Goal: Task Accomplishment & Management: Manage account settings

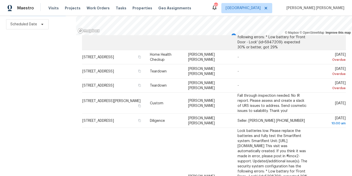
scroll to position [75, 0]
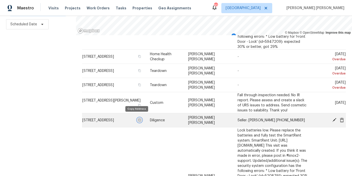
click at [138, 118] on icon "button" at bounding box center [139, 119] width 3 height 3
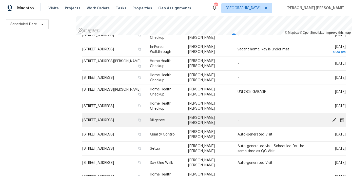
scroll to position [290, 0]
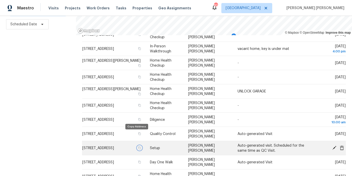
click at [138, 146] on icon "button" at bounding box center [139, 147] width 3 height 3
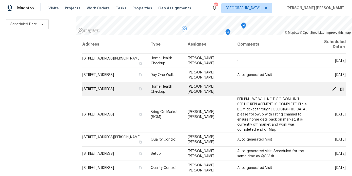
scroll to position [2, 0]
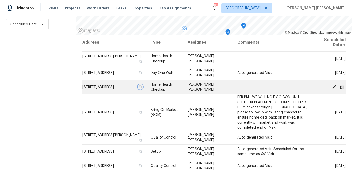
click at [139, 88] on icon "button" at bounding box center [140, 86] width 3 height 3
click at [334, 87] on icon at bounding box center [334, 86] width 4 height 4
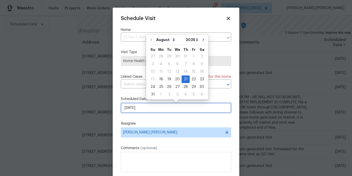
click at [141, 108] on input "8/21/2025" at bounding box center [176, 108] width 110 height 10
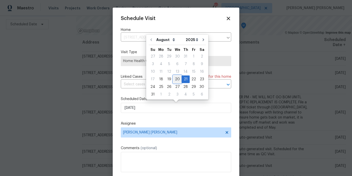
click at [177, 77] on div "20" at bounding box center [177, 79] width 8 height 7
type input "8/20/2025"
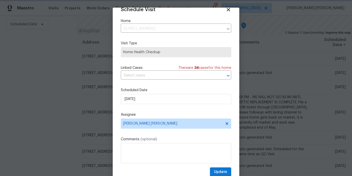
scroll to position [16, 0]
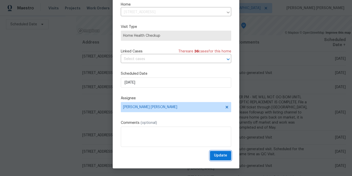
click at [227, 159] on button "Update" at bounding box center [220, 155] width 21 height 9
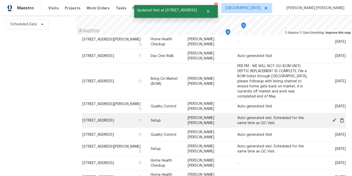
scroll to position [23, 0]
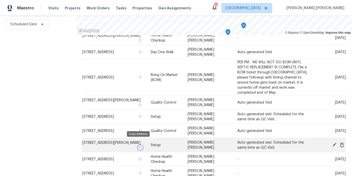
click at [139, 146] on icon "button" at bounding box center [140, 147] width 3 height 3
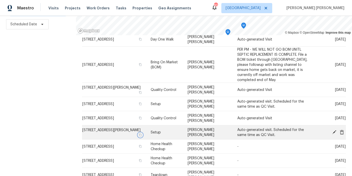
scroll to position [53, 0]
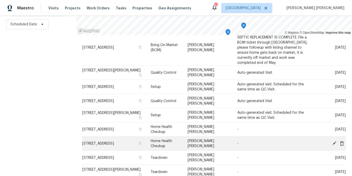
click at [333, 141] on icon at bounding box center [334, 143] width 4 height 4
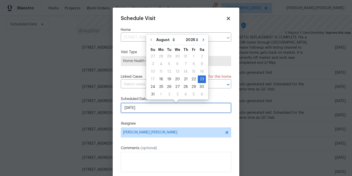
click at [155, 111] on input "8/23/2025" at bounding box center [176, 108] width 110 height 10
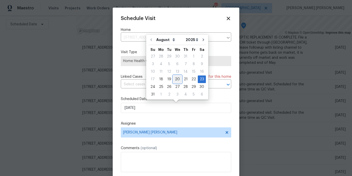
click at [177, 80] on div "20" at bounding box center [177, 79] width 8 height 7
type input "[DATE]"
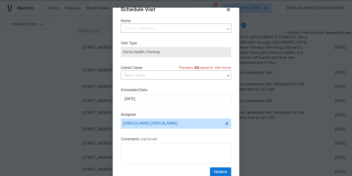
scroll to position [16, 0]
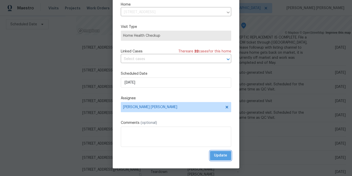
click at [223, 158] on span "Update" at bounding box center [220, 155] width 13 height 6
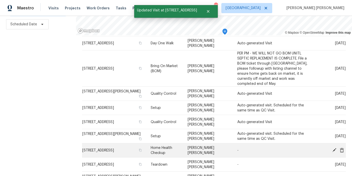
scroll to position [26, 0]
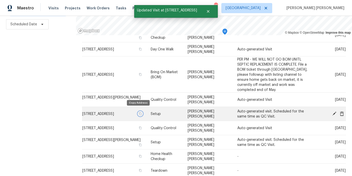
click at [139, 112] on icon "button" at bounding box center [140, 113] width 3 height 3
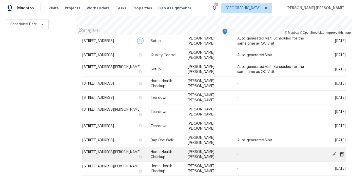
scroll to position [192, 0]
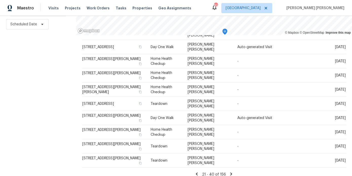
click at [194, 172] on icon at bounding box center [196, 174] width 5 height 5
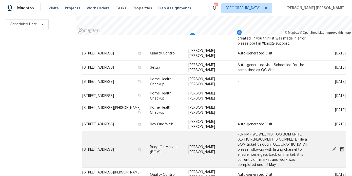
scroll to position [220, 0]
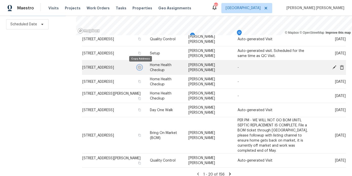
click at [139, 69] on icon "button" at bounding box center [139, 67] width 3 height 3
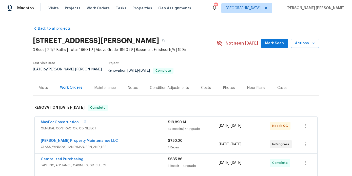
scroll to position [12, 0]
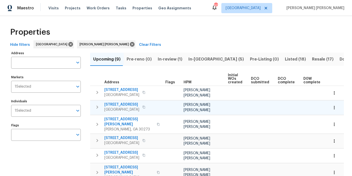
scroll to position [0, 74]
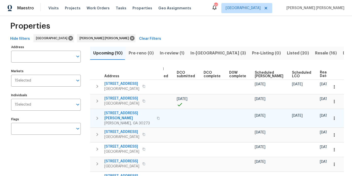
scroll to position [7, 0]
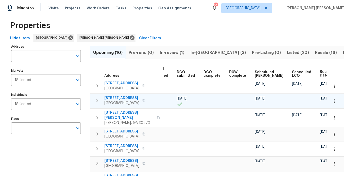
click at [331, 99] on button "button" at bounding box center [333, 100] width 11 height 11
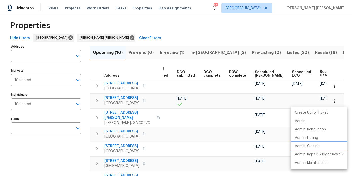
click at [315, 147] on p "Admin: Closing" at bounding box center [306, 145] width 25 height 5
click at [76, 143] on div at bounding box center [176, 88] width 352 height 176
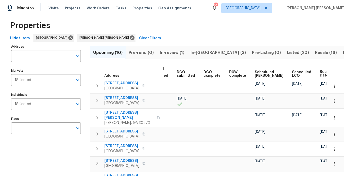
click at [148, 18] on div "Properties" at bounding box center [175, 25] width 335 height 16
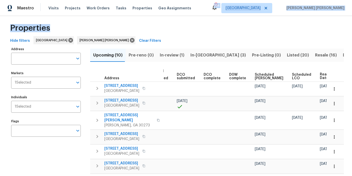
drag, startPoint x: 162, startPoint y: 15, endPoint x: 162, endPoint y: 30, distance: 14.7
click at [162, 30] on div "Maestro Visits Projects Work Orders Tasks Properties Geo Assignments 104 Atlant…" at bounding box center [176, 88] width 352 height 176
click at [162, 30] on div "Properties" at bounding box center [175, 28] width 335 height 16
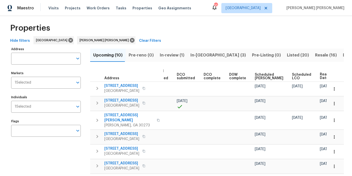
drag, startPoint x: 7, startPoint y: 25, endPoint x: 58, endPoint y: 24, distance: 51.1
click at [58, 24] on div "Properties Hide filters Atlanta Marcos Ricardo Resendiz Clear Filters Address A…" at bounding box center [176, 134] width 352 height 245
click at [58, 24] on div "Properties" at bounding box center [175, 28] width 335 height 16
drag, startPoint x: 51, startPoint y: 31, endPoint x: 9, endPoint y: 26, distance: 42.8
click at [9, 26] on div "Properties" at bounding box center [175, 28] width 335 height 16
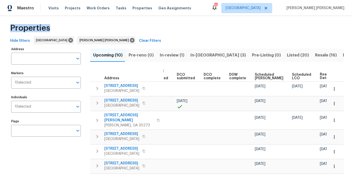
click at [7, 19] on div "Properties Hide filters Atlanta Marcos Ricardo Resendiz Clear Filters Address A…" at bounding box center [176, 134] width 352 height 245
click at [53, 30] on div "Properties" at bounding box center [175, 28] width 335 height 16
drag, startPoint x: 53, startPoint y: 30, endPoint x: 15, endPoint y: 26, distance: 37.7
click at [15, 26] on div "Properties" at bounding box center [175, 28] width 335 height 16
click at [284, 51] on button "Listed (20)" at bounding box center [298, 55] width 28 height 13
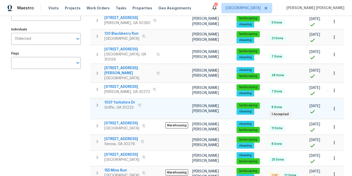
scroll to position [0, 15]
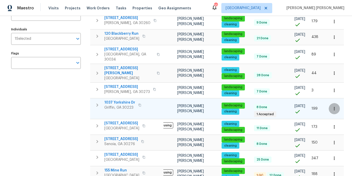
click at [335, 106] on icon "button" at bounding box center [333, 108] width 5 height 5
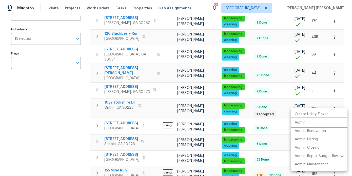
click at [315, 124] on li "Admin" at bounding box center [318, 122] width 57 height 8
click at [49, 101] on div at bounding box center [176, 88] width 352 height 176
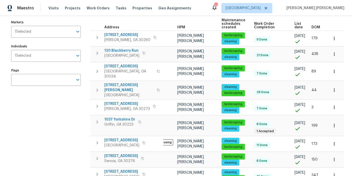
scroll to position [54, 0]
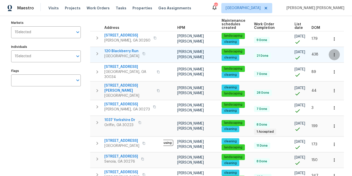
click at [338, 56] on button "button" at bounding box center [333, 54] width 11 height 11
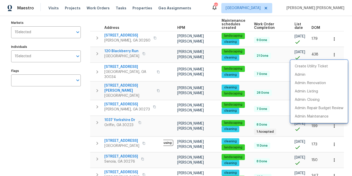
click at [58, 103] on div at bounding box center [176, 88] width 352 height 176
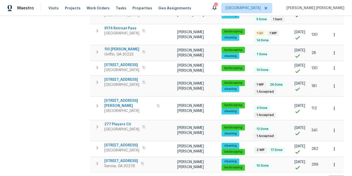
scroll to position [274, 0]
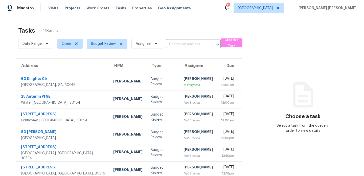
scroll to position [87, 0]
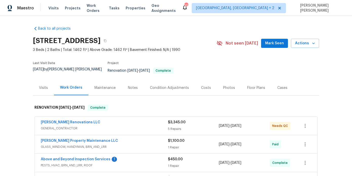
scroll to position [42, 0]
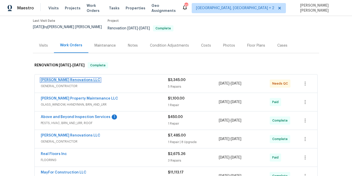
click at [55, 78] on link "[PERSON_NAME] Renovations LLC" at bounding box center [70, 80] width 59 height 4
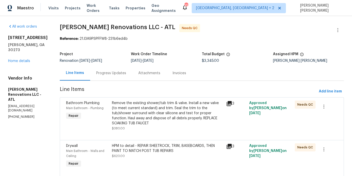
click at [160, 118] on div "Remove the existing shower/tub trim & valve. Install a new valve (to meet curre…" at bounding box center [167, 112] width 111 height 25
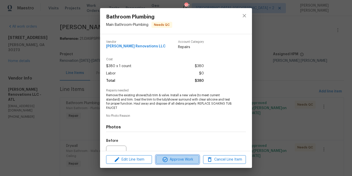
click at [184, 156] on span "Approve Work" at bounding box center [177, 159] width 40 height 6
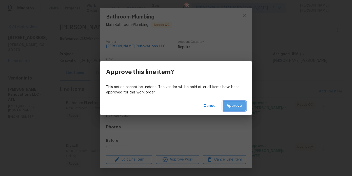
click at [231, 108] on span "Approve" at bounding box center [233, 106] width 15 height 6
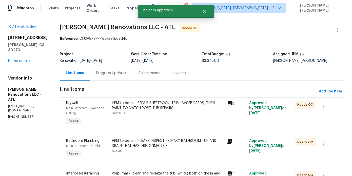
click at [159, 111] on div "HPM to detail - REPAIR SHEETROCK, TRIM, BASEBOARDS, THEN PAINT TO MATCH POST TU…" at bounding box center [167, 107] width 111 height 15
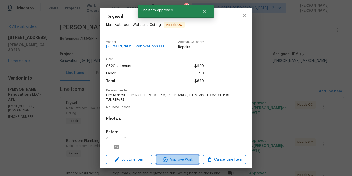
click at [180, 161] on span "Approve Work" at bounding box center [177, 159] width 40 height 6
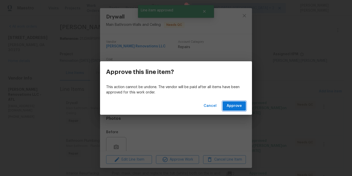
click at [232, 104] on span "Approve" at bounding box center [233, 106] width 15 height 6
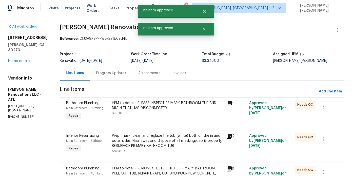
click at [155, 106] on div "HPM to detail - PLEASE INSPECT PRIMARY BATHROOM TUP AND DRAIN THAT HAS DISCONNE…" at bounding box center [167, 105] width 111 height 10
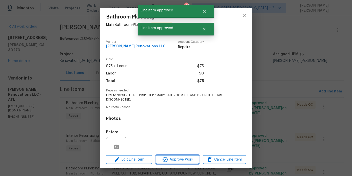
click at [183, 161] on span "Approve Work" at bounding box center [177, 159] width 40 height 6
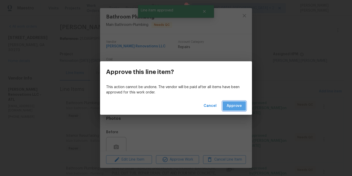
click at [237, 104] on span "Approve" at bounding box center [233, 106] width 15 height 6
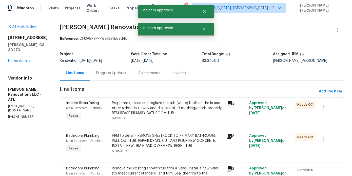
click at [157, 104] on div "Prep, mask, clean and reglaze the tub (white) both on the in and outer sides. H…" at bounding box center [167, 107] width 111 height 15
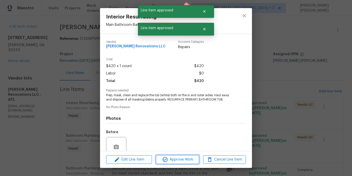
click at [190, 158] on span "Approve Work" at bounding box center [177, 159] width 40 height 6
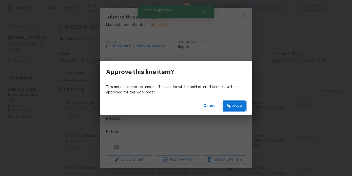
click at [237, 108] on span "Approve" at bounding box center [233, 106] width 15 height 6
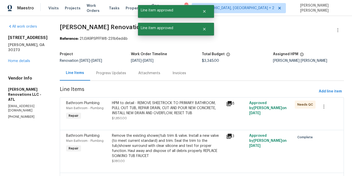
click at [166, 108] on div "HPM to detail - REMOVE SHEETROCK TO PRIMARY BATHROOM, PULL OUT TUB, REPAIR DRAI…" at bounding box center [167, 107] width 111 height 15
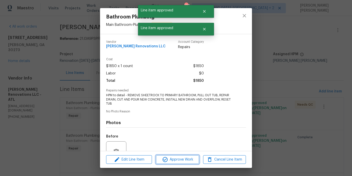
click at [182, 158] on span "Approve Work" at bounding box center [177, 159] width 40 height 6
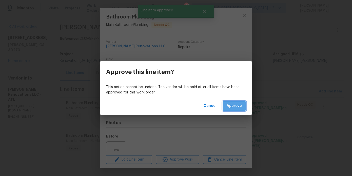
click at [235, 104] on span "Approve" at bounding box center [233, 106] width 15 height 6
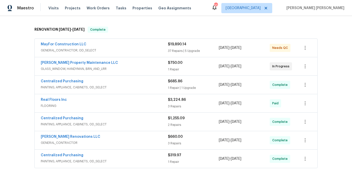
scroll to position [120, 0]
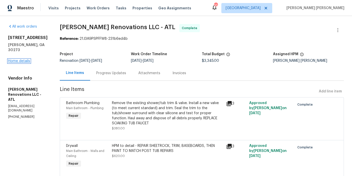
click at [11, 59] on link "Home details" at bounding box center [19, 61] width 22 height 4
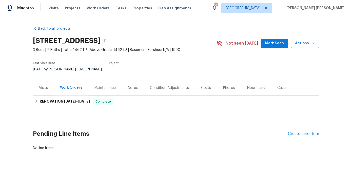
scroll to position [6, 0]
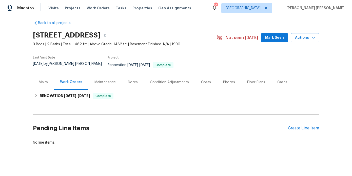
click at [75, 83] on div "Work Orders" at bounding box center [71, 82] width 34 height 15
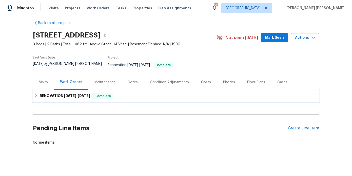
click at [72, 97] on div "RENOVATION [DATE] - [DATE] Complete" at bounding box center [176, 96] width 286 height 12
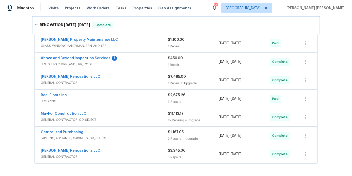
scroll to position [114, 0]
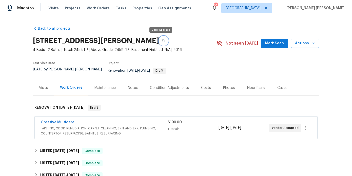
click at [162, 39] on button "button" at bounding box center [163, 40] width 9 height 9
click at [48, 84] on div "Visits" at bounding box center [43, 87] width 21 height 15
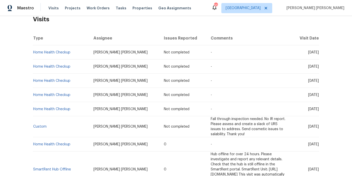
scroll to position [90, 0]
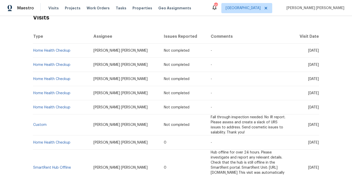
click at [229, 122] on span "Fall through inspection needed. No IR report. Please assess and create a slack …" at bounding box center [247, 124] width 75 height 19
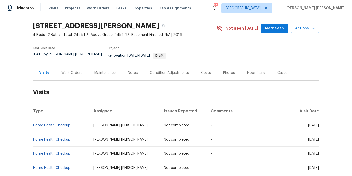
scroll to position [0, 0]
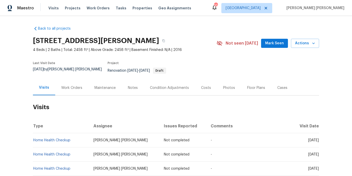
click at [133, 85] on div "Notes" at bounding box center [133, 87] width 10 height 5
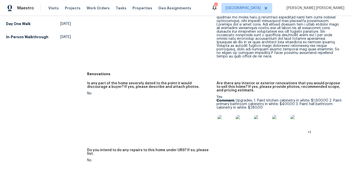
scroll to position [190, 0]
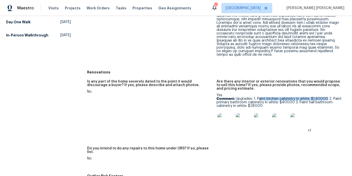
drag, startPoint x: 328, startPoint y: 90, endPoint x: 258, endPoint y: 92, distance: 69.3
click at [258, 97] on p "Comment: Upgrades: 1. Paint kitchen cabinetry in white: $1,600.00 2. Paint prim…" at bounding box center [278, 102] width 125 height 11
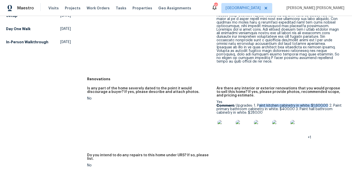
scroll to position [183, 0]
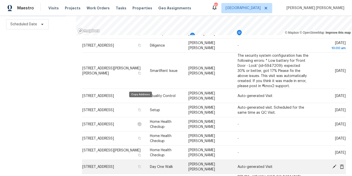
scroll to position [220, 0]
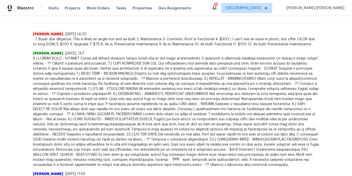
scroll to position [136, 0]
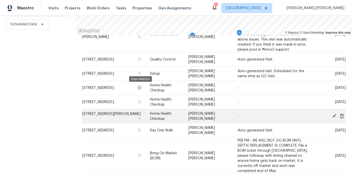
scroll to position [195, 0]
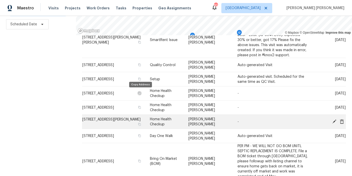
click at [334, 122] on icon at bounding box center [334, 121] width 4 height 4
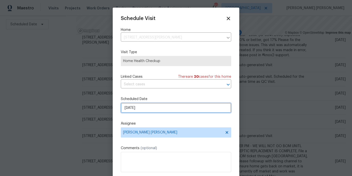
click at [140, 109] on input "[DATE]" at bounding box center [176, 108] width 110 height 10
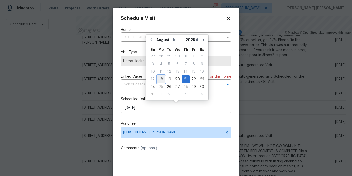
click at [159, 78] on div "18" at bounding box center [161, 79] width 8 height 7
type input "8/18/2025"
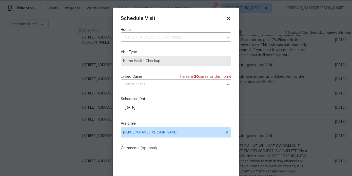
scroll to position [9, 0]
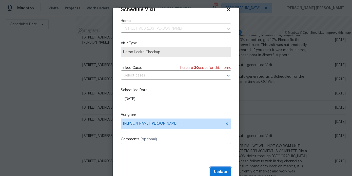
click at [217, 173] on span "Update" at bounding box center [220, 172] width 13 height 6
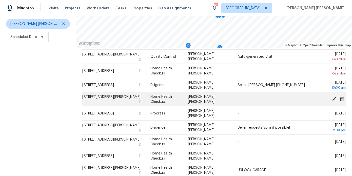
scroll to position [17, 0]
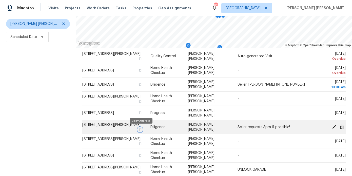
click at [141, 129] on icon "button" at bounding box center [139, 129] width 3 height 3
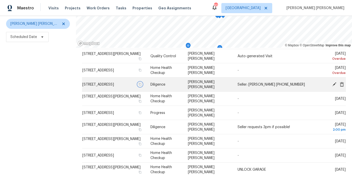
click at [140, 86] on icon "button" at bounding box center [139, 84] width 3 height 3
click at [140, 86] on icon "button" at bounding box center [140, 84] width 3 height 3
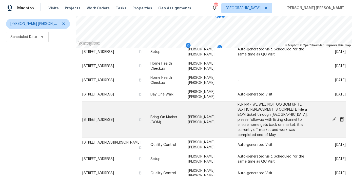
scroll to position [72, 0]
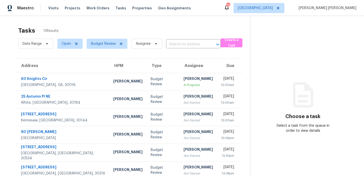
scroll to position [87, 0]
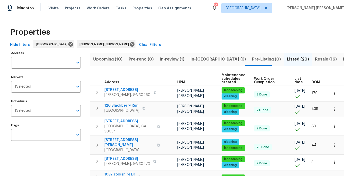
click at [315, 62] on span "Resale (16)" at bounding box center [326, 59] width 22 height 7
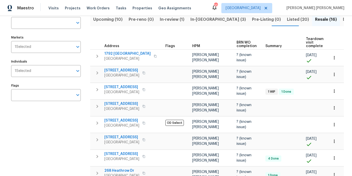
scroll to position [47, 0]
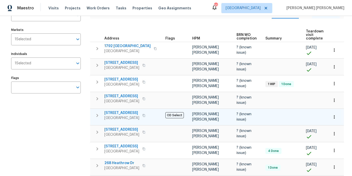
click at [334, 115] on icon "button" at bounding box center [333, 116] width 1 height 3
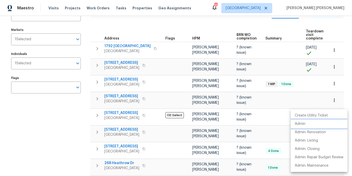
click at [296, 123] on p "Admin" at bounding box center [299, 123] width 11 height 5
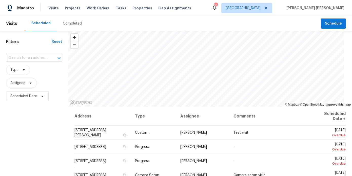
click at [26, 56] on input "text" at bounding box center [27, 58] width 42 height 8
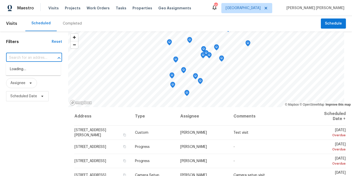
paste input "[STREET_ADDRESS]"
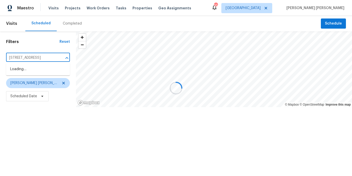
scroll to position [0, 39]
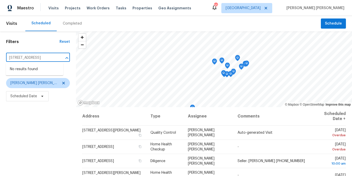
type input "745 Fountainhead Ln NE Unit 113, Atlanta, GA 30324"
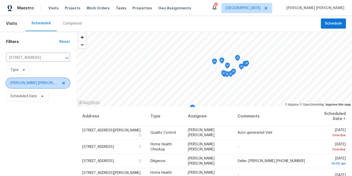
click at [60, 84] on span at bounding box center [63, 83] width 6 height 4
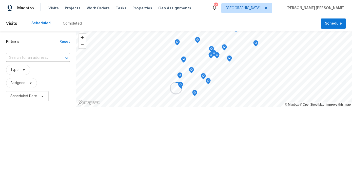
click at [56, 84] on div at bounding box center [176, 88] width 352 height 176
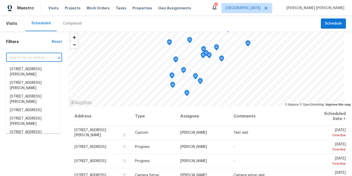
click at [46, 58] on input "text" at bounding box center [27, 58] width 42 height 8
paste input "745 Fountainhead Ln NE Unit 113, Atlanta, GA 30324"
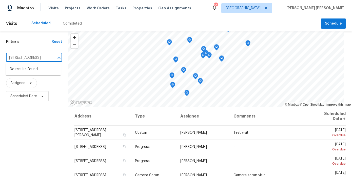
drag, startPoint x: 51, startPoint y: 59, endPoint x: 19, endPoint y: 59, distance: 31.1
click at [19, 59] on div "745 Fountainhead Ln NE Unit 113, Atlanta, GA 30324 ​" at bounding box center [34, 58] width 56 height 8
type input "745 Fountainhead Ln NE"
click at [34, 70] on li "745 Fountainhead Ln NE Unit 113, Atlanta, GA 30324" at bounding box center [33, 69] width 55 height 8
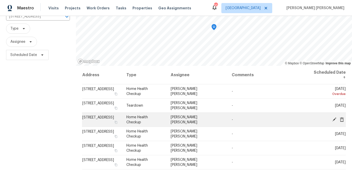
scroll to position [51, 0]
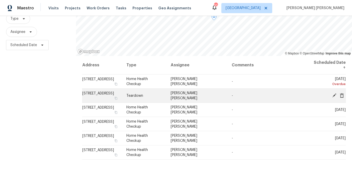
click at [334, 95] on icon at bounding box center [334, 95] width 4 height 4
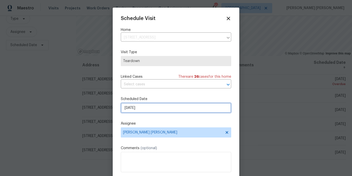
select select "8"
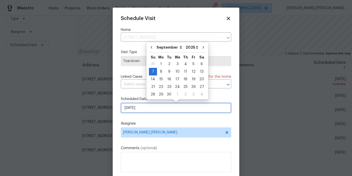
click at [138, 108] on input "9/7/2025" at bounding box center [176, 108] width 110 height 10
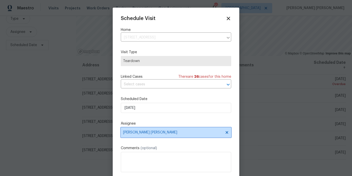
click at [143, 130] on span "[PERSON_NAME] [PERSON_NAME]" at bounding box center [176, 132] width 110 height 10
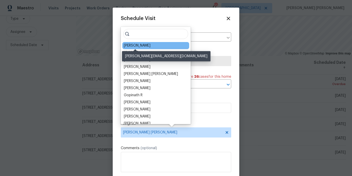
click at [139, 46] on div "Samuel Vetrik" at bounding box center [137, 45] width 27 height 5
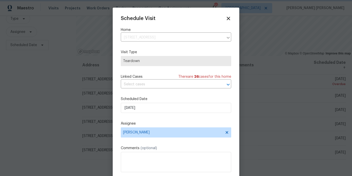
scroll to position [9, 0]
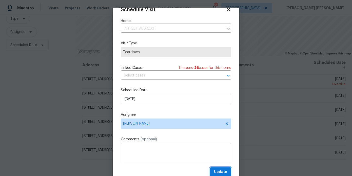
click at [219, 173] on span "Update" at bounding box center [220, 172] width 13 height 6
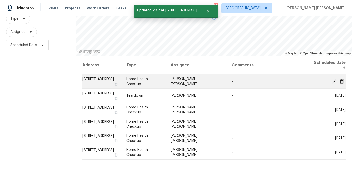
click at [334, 80] on icon at bounding box center [334, 81] width 4 height 4
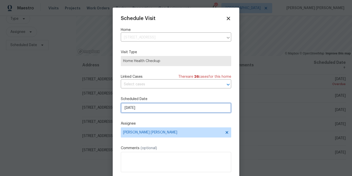
click at [143, 106] on input "8/17/2025" at bounding box center [176, 108] width 110 height 10
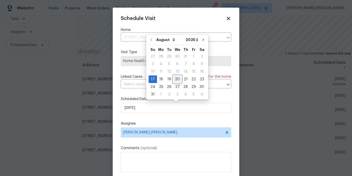
click at [175, 76] on div "20" at bounding box center [177, 79] width 8 height 7
type input "8/20/2025"
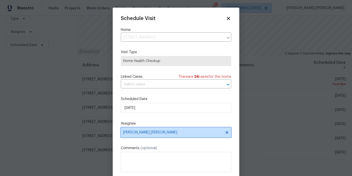
click at [168, 130] on span "[PERSON_NAME] [PERSON_NAME]" at bounding box center [176, 132] width 110 height 10
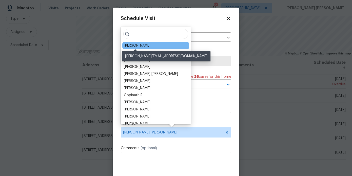
click at [135, 45] on div "Samuel Vetrik" at bounding box center [137, 45] width 27 height 5
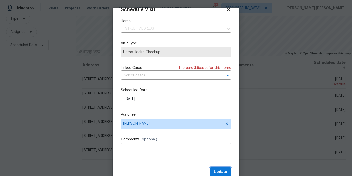
click at [212, 168] on button "Update" at bounding box center [220, 171] width 21 height 9
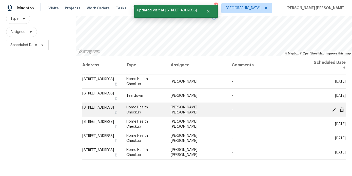
click at [335, 109] on icon at bounding box center [334, 109] width 4 height 4
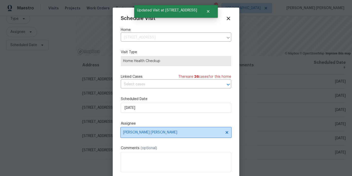
click at [152, 134] on span "[PERSON_NAME] [PERSON_NAME]" at bounding box center [172, 132] width 99 height 4
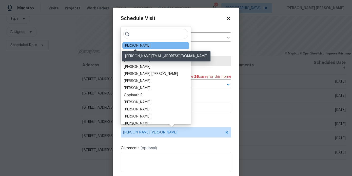
click at [137, 46] on div "Samuel Vetrik" at bounding box center [137, 45] width 27 height 5
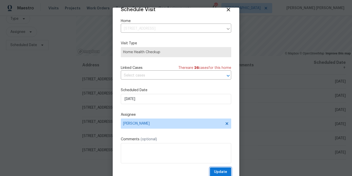
click at [225, 169] on span "Update" at bounding box center [220, 172] width 13 height 6
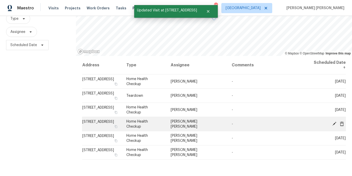
click at [342, 125] on icon at bounding box center [342, 123] width 4 height 5
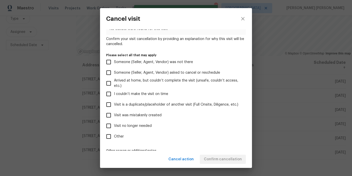
scroll to position [48, 0]
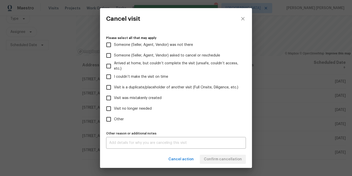
click at [142, 96] on span "Visit was mistakenly created" at bounding box center [138, 97] width 48 height 5
click at [114, 96] on input "Visit was mistakenly created" at bounding box center [108, 98] width 11 height 11
checkbox input "true"
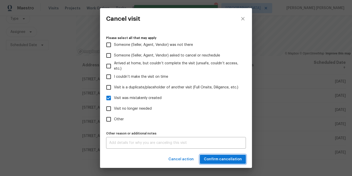
click at [204, 158] on button "Confirm cancellation" at bounding box center [223, 159] width 46 height 9
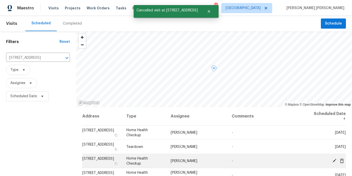
scroll to position [72, 0]
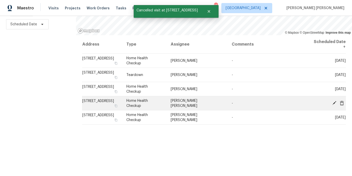
click at [342, 103] on icon at bounding box center [342, 102] width 4 height 5
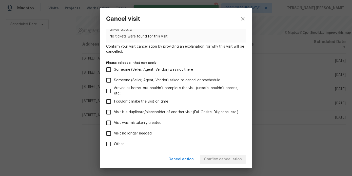
scroll to position [48, 0]
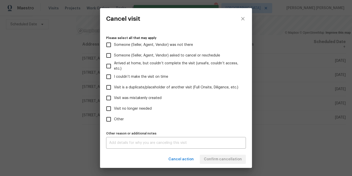
click at [145, 93] on label "Visit was mistakenly created" at bounding box center [172, 98] width 138 height 11
click at [114, 93] on input "Visit was mistakenly created" at bounding box center [108, 98] width 11 height 11
checkbox input "true"
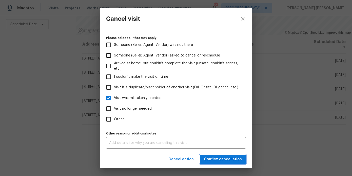
click at [225, 159] on span "Confirm cancellation" at bounding box center [223, 159] width 38 height 6
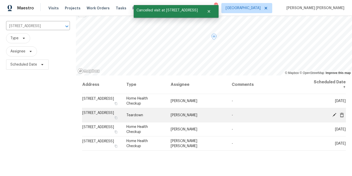
scroll to position [72, 0]
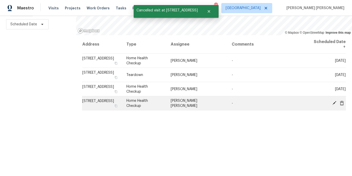
click at [342, 102] on icon at bounding box center [342, 102] width 4 height 5
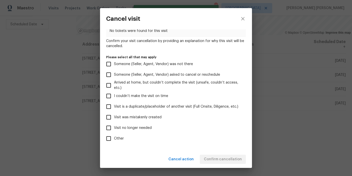
scroll to position [30, 0]
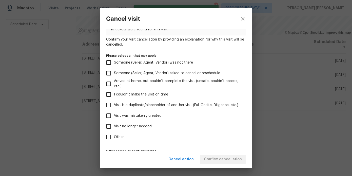
click at [150, 115] on span "Visit was mistakenly created" at bounding box center [138, 115] width 48 height 5
click at [114, 115] on input "Visit was mistakenly created" at bounding box center [108, 115] width 11 height 11
checkbox input "true"
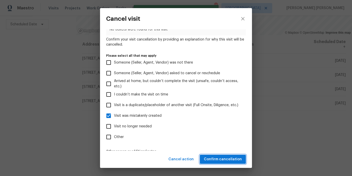
click at [222, 158] on span "Confirm cancellation" at bounding box center [223, 159] width 38 height 6
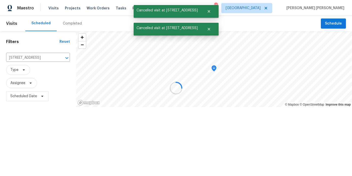
scroll to position [0, 0]
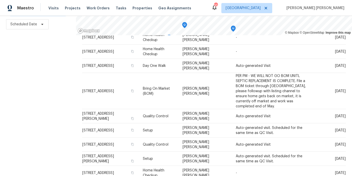
scroll to position [192, 0]
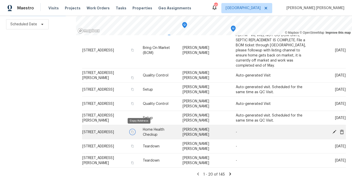
click at [134, 130] on icon "button" at bounding box center [132, 131] width 3 height 3
click at [334, 130] on icon at bounding box center [334, 132] width 4 height 4
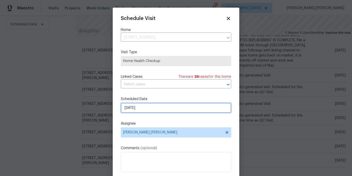
click at [135, 106] on input "8/22/2025" at bounding box center [176, 108] width 110 height 10
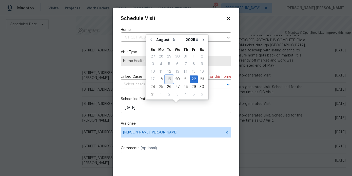
click at [165, 79] on div "19" at bounding box center [169, 79] width 8 height 7
type input "8/19/2025"
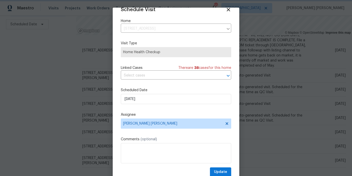
scroll to position [16, 0]
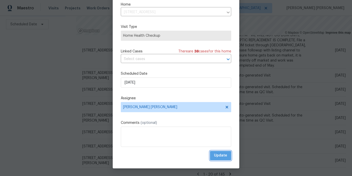
click at [226, 158] on span "Update" at bounding box center [220, 155] width 13 height 6
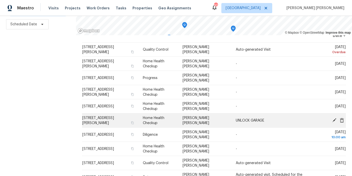
scroll to position [18, 0]
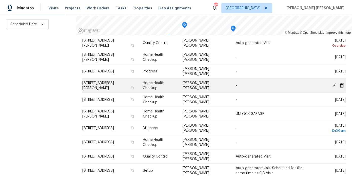
click at [333, 85] on icon at bounding box center [334, 85] width 4 height 4
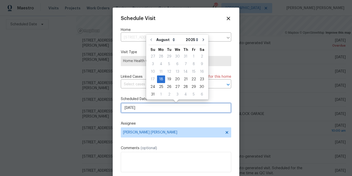
click at [140, 108] on input "8/18/2025" at bounding box center [176, 108] width 110 height 10
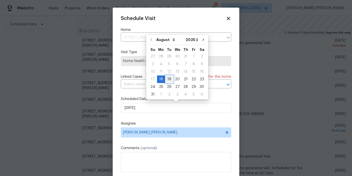
click at [170, 80] on div "19" at bounding box center [169, 79] width 8 height 7
type input "8/19/2025"
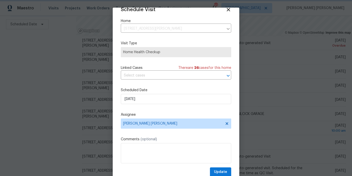
scroll to position [16, 0]
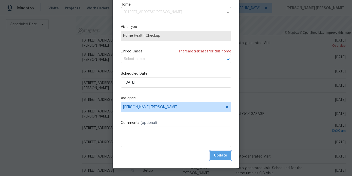
click at [219, 156] on span "Update" at bounding box center [220, 155] width 13 height 6
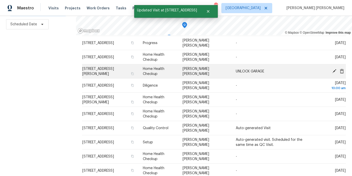
click at [332, 72] on icon at bounding box center [334, 71] width 4 height 4
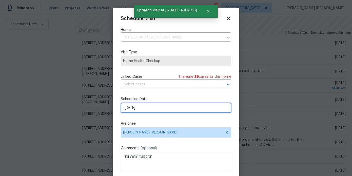
click at [155, 107] on input "8/18/2025" at bounding box center [176, 108] width 110 height 10
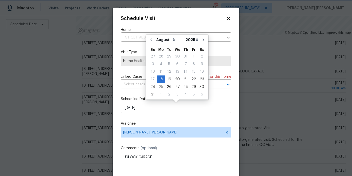
click at [73, 86] on div at bounding box center [176, 88] width 352 height 176
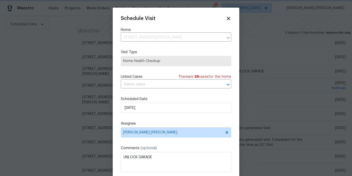
click at [78, 84] on div at bounding box center [176, 88] width 352 height 176
click at [229, 17] on icon at bounding box center [228, 19] width 4 height 4
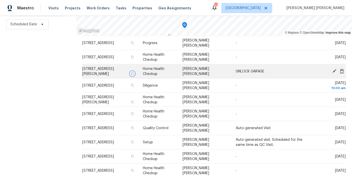
click at [134, 72] on icon "button" at bounding box center [132, 73] width 3 height 3
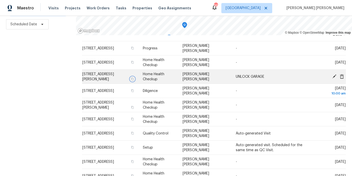
scroll to position [12, 0]
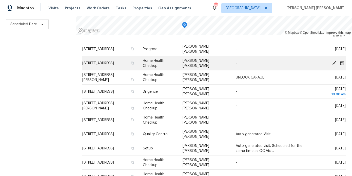
click at [335, 62] on icon at bounding box center [334, 63] width 4 height 4
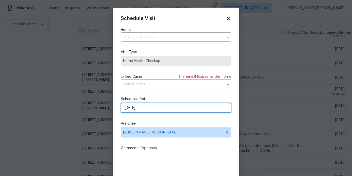
click at [139, 111] on input "8/18/2025" at bounding box center [176, 108] width 110 height 10
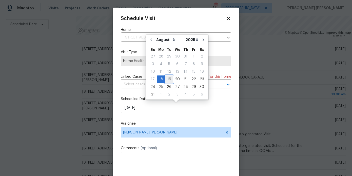
click at [168, 78] on div "19" at bounding box center [169, 79] width 8 height 7
type input "[DATE]"
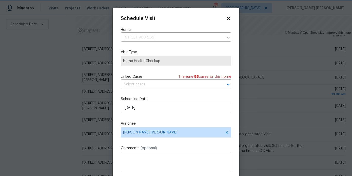
scroll to position [9, 0]
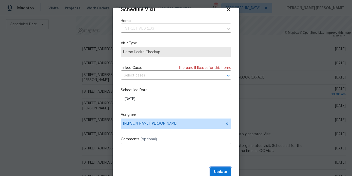
click at [224, 171] on span "Update" at bounding box center [220, 172] width 13 height 6
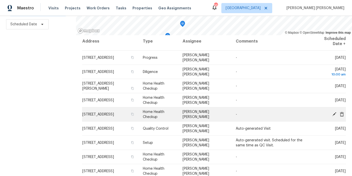
scroll to position [0, 0]
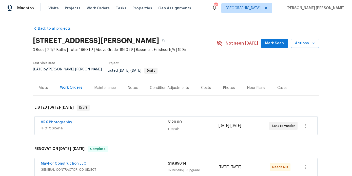
click at [68, 163] on div "MayFor Construction LLC" at bounding box center [104, 164] width 127 height 6
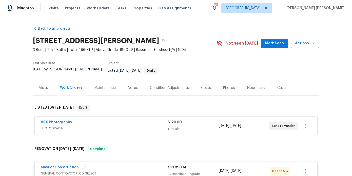
click at [67, 165] on link "MayFor Construction LLC" at bounding box center [64, 167] width 46 height 4
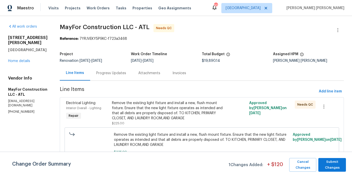
click at [180, 116] on div "Remove the existing light fixture and install a new, flush mount fixture. Ensur…" at bounding box center [167, 110] width 111 height 20
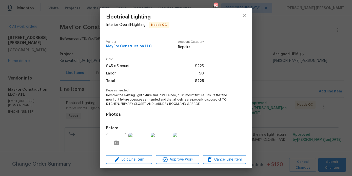
scroll to position [40, 0]
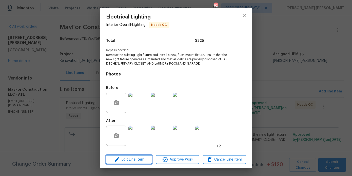
click at [140, 158] on span "Edit Line Item" at bounding box center [129, 159] width 43 height 6
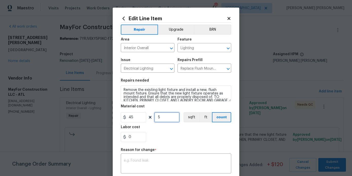
click at [162, 121] on input "5" at bounding box center [166, 117] width 25 height 10
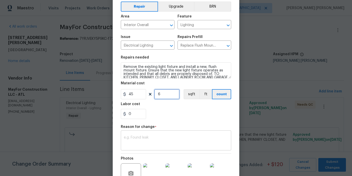
scroll to position [27, 0]
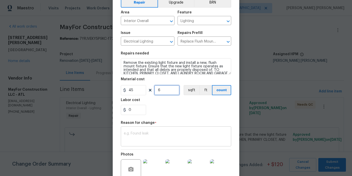
type input "6"
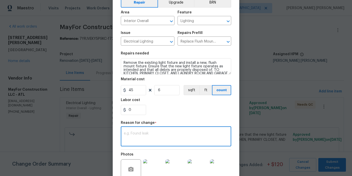
click at [156, 137] on textarea at bounding box center [176, 137] width 104 height 11
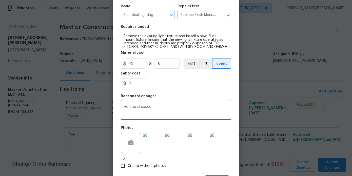
scroll to position [79, 0]
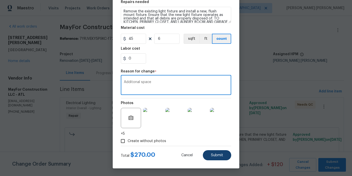
type textarea "Additonal space"
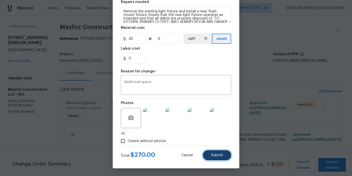
click at [214, 156] on span "Submit" at bounding box center [217, 155] width 12 height 4
type input "5"
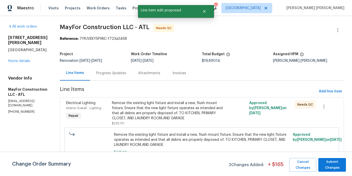
scroll to position [0, 0]
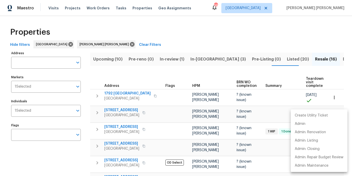
scroll to position [47, 0]
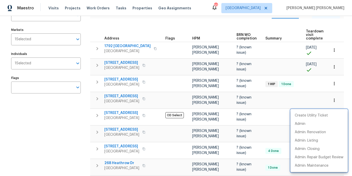
click at [123, 59] on div at bounding box center [176, 88] width 352 height 176
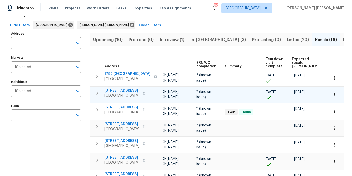
scroll to position [0, 52]
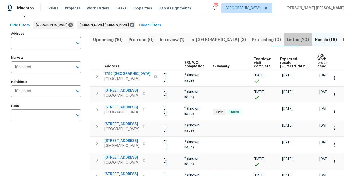
click at [287, 40] on span "Listed (20)" at bounding box center [298, 39] width 22 height 7
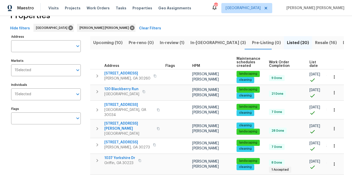
scroll to position [0, 15]
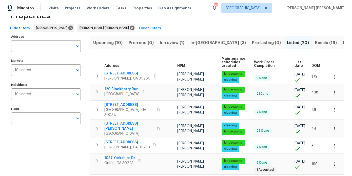
click at [313, 64] on span "DOM" at bounding box center [315, 66] width 9 height 4
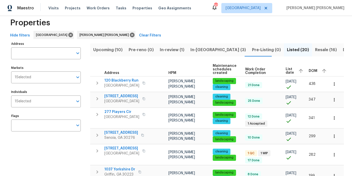
scroll to position [18, 0]
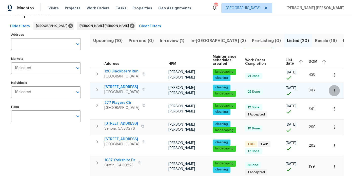
click at [333, 90] on icon "button" at bounding box center [333, 90] width 1 height 3
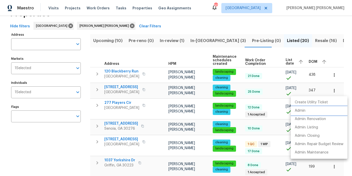
click at [303, 110] on p "Admin" at bounding box center [299, 110] width 11 height 5
click at [202, 43] on div at bounding box center [176, 88] width 352 height 176
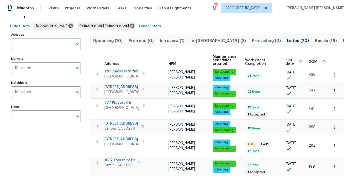
click at [200, 41] on span "In-[GEOGRAPHIC_DATA] (3)" at bounding box center [217, 40] width 55 height 7
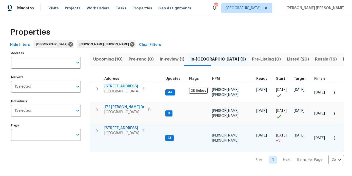
click at [124, 129] on span "[STREET_ADDRESS]" at bounding box center [121, 127] width 35 height 5
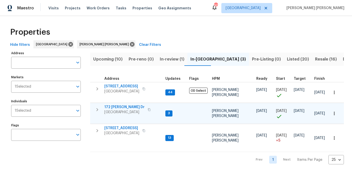
click at [123, 108] on span "172 Stokes Dr" at bounding box center [124, 106] width 40 height 5
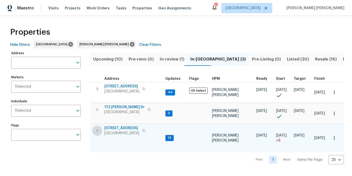
click at [94, 132] on icon "button" at bounding box center [97, 131] width 6 height 6
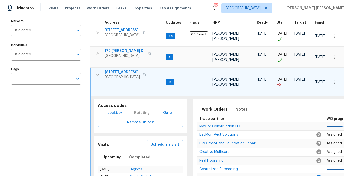
scroll to position [59, 0]
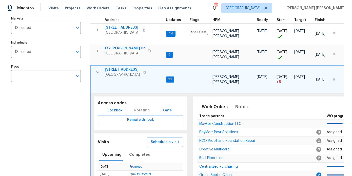
click at [123, 109] on button "Lockbox" at bounding box center [114, 110] width 19 height 9
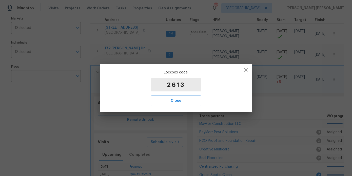
click at [176, 83] on p "2613" at bounding box center [176, 84] width 51 height 13
copy p "2613"
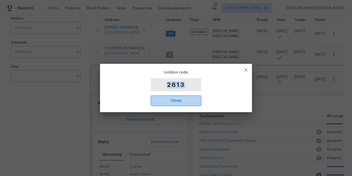
click at [185, 100] on span "Close" at bounding box center [175, 100] width 39 height 7
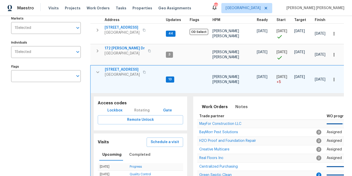
click at [96, 70] on icon "button" at bounding box center [98, 72] width 6 height 6
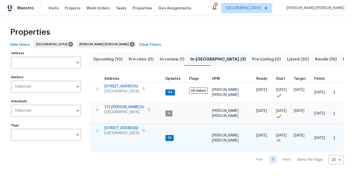
scroll to position [0, 0]
click at [335, 112] on icon "button" at bounding box center [333, 113] width 5 height 5
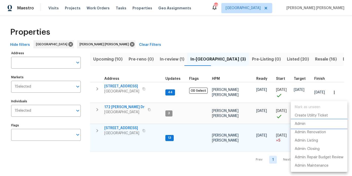
click at [303, 125] on p "Admin" at bounding box center [299, 123] width 11 height 5
click at [113, 55] on div at bounding box center [176, 88] width 352 height 176
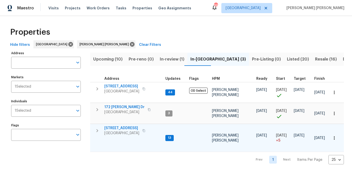
click at [112, 61] on span "Upcoming (10)" at bounding box center [107, 59] width 29 height 7
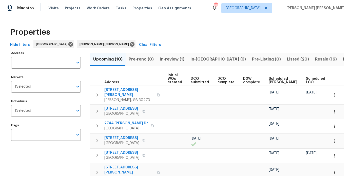
scroll to position [0, 68]
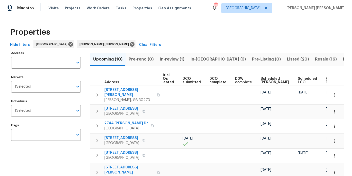
click at [325, 79] on span "Ready Date" at bounding box center [330, 80] width 11 height 7
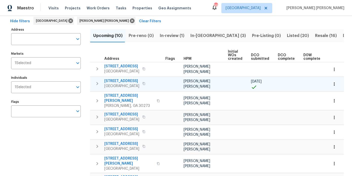
click at [146, 86] on button "button" at bounding box center [144, 83] width 6 height 7
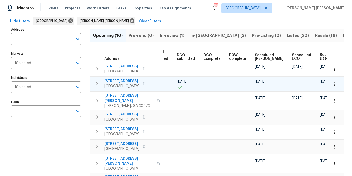
click at [145, 84] on icon "button" at bounding box center [143, 83] width 3 height 3
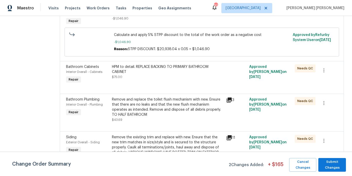
scroll to position [1370, 0]
click at [337, 170] on span "Submit Changes" at bounding box center [332, 165] width 23 height 12
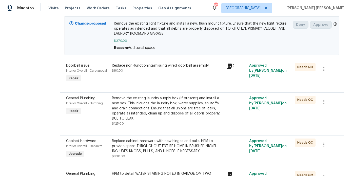
scroll to position [161, 0]
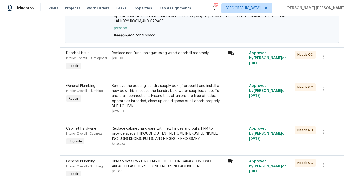
click at [152, 55] on div "Replace non-functioning/missing wired doorbell assembly" at bounding box center [167, 53] width 111 height 5
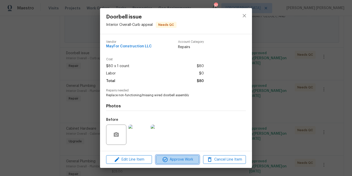
click at [188, 156] on button "Approve Work" at bounding box center [177, 159] width 43 height 9
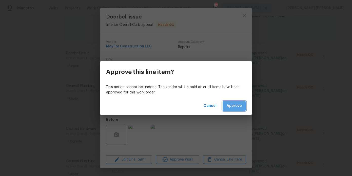
click at [234, 102] on button "Approve" at bounding box center [233, 105] width 23 height 9
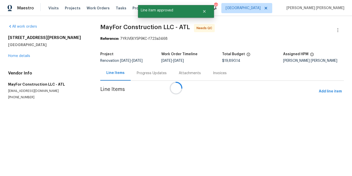
scroll to position [0, 0]
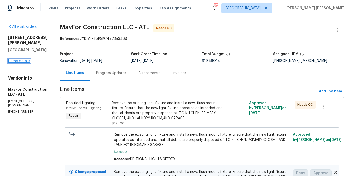
click at [18, 59] on link "Home details" at bounding box center [19, 61] width 22 height 4
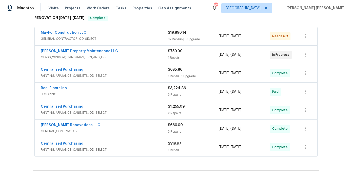
scroll to position [131, 0]
click at [73, 31] on link "MayFor Construction LLC" at bounding box center [64, 33] width 46 height 4
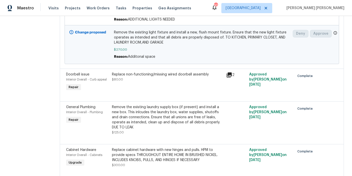
scroll to position [139, 0]
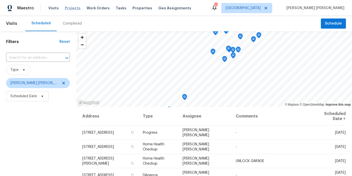
click at [74, 7] on span "Projects" at bounding box center [73, 8] width 16 height 5
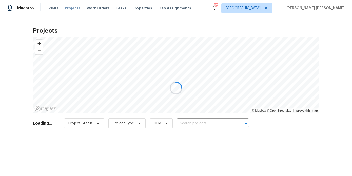
click at [93, 8] on div at bounding box center [176, 88] width 352 height 176
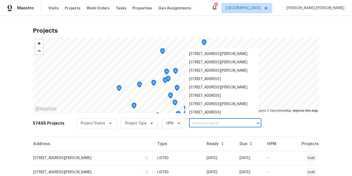
click at [195, 124] on input "text" at bounding box center [218, 123] width 58 height 8
paste input "[STREET_ADDRESS][PERSON_NAME]"
type input "[STREET_ADDRESS][PERSON_NAME]"
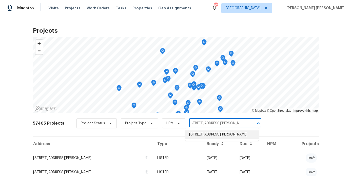
click at [196, 135] on li "[STREET_ADDRESS][PERSON_NAME]" at bounding box center [222, 134] width 74 height 8
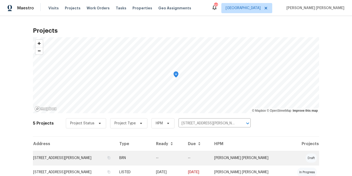
click at [66, 154] on td "[STREET_ADDRESS][PERSON_NAME]" at bounding box center [74, 158] width 82 height 14
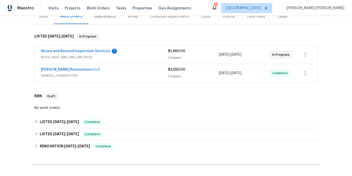
scroll to position [121, 0]
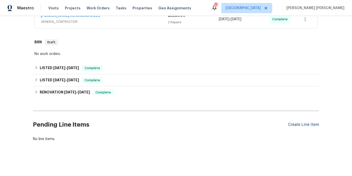
click at [303, 125] on div "Create Line Item" at bounding box center [303, 124] width 31 height 5
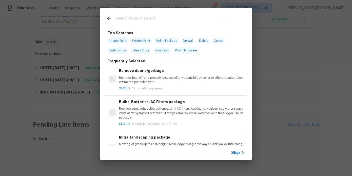
click at [140, 24] on div at bounding box center [164, 18] width 129 height 20
click at [140, 21] on input "text" at bounding box center [169, 19] width 107 height 8
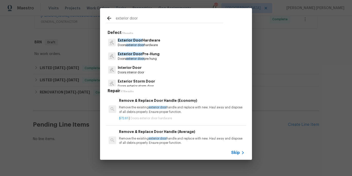
type input "exterior door"
click at [154, 43] on p "Doors exterior door hardware" at bounding box center [139, 45] width 43 height 4
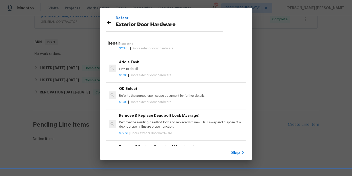
scroll to position [159, 0]
click at [137, 68] on p "HPM to detail" at bounding box center [181, 69] width 125 height 4
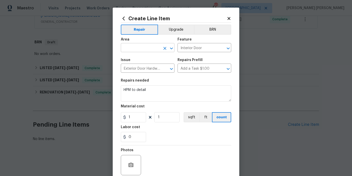
click at [141, 45] on input "text" at bounding box center [140, 48] width 39 height 8
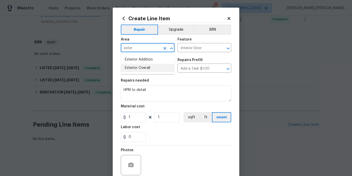
click at [146, 66] on li "Exterior Overall" at bounding box center [148, 68] width 54 height 8
type input "Exterior Overall"
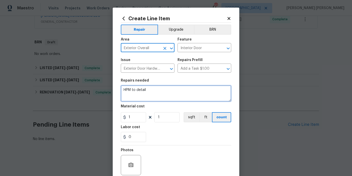
click at [156, 89] on textarea "HPM to detail" at bounding box center [176, 93] width 110 height 16
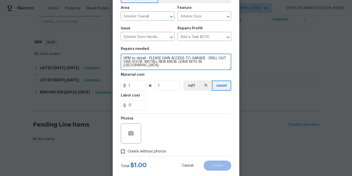
scroll to position [42, 0]
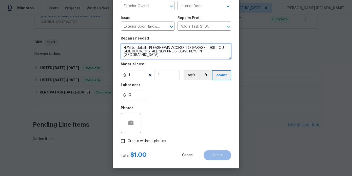
type textarea "HPM to detail - PLEASE GAIN ACCESS TO GARAGE - DRILL OUT SIDE DOOR, INSTALL NEW…"
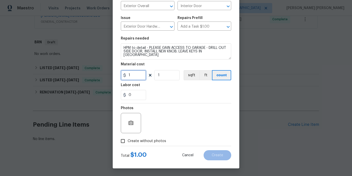
click at [137, 75] on input "1" at bounding box center [133, 75] width 25 height 10
type input "125"
click at [154, 140] on span "Create without photos" at bounding box center [147, 140] width 38 height 5
click at [128, 140] on input "Create without photos" at bounding box center [123, 141] width 10 height 10
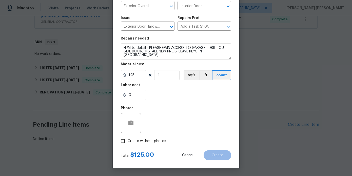
checkbox input "true"
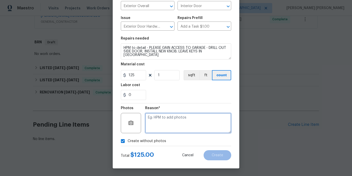
click at [163, 120] on textarea at bounding box center [188, 123] width 86 height 20
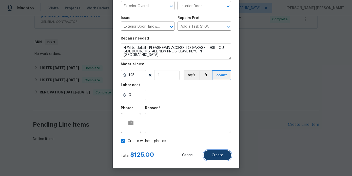
click at [210, 159] on button "Create" at bounding box center [217, 155] width 28 height 10
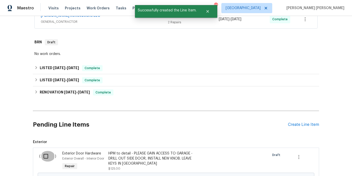
click at [46, 157] on input "checkbox" at bounding box center [47, 156] width 14 height 11
checkbox input "true"
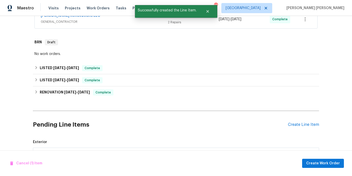
click at [308, 128] on div "Pending Line Items Create Line Item" at bounding box center [176, 125] width 286 height 24
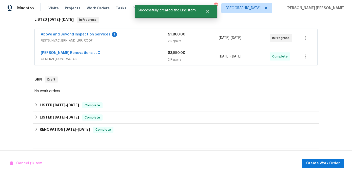
scroll to position [67, 0]
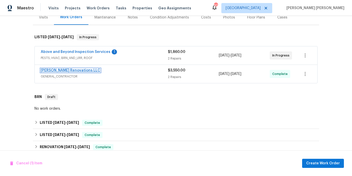
click at [75, 71] on link "[PERSON_NAME] Renovations LLC" at bounding box center [70, 71] width 59 height 4
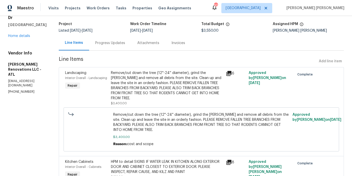
scroll to position [57, 0]
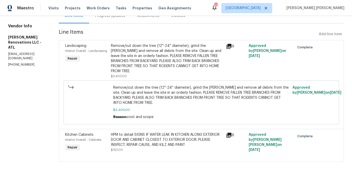
click at [157, 142] on div "HPM to detail SIGNS IF WATER LEAK IN KITCHEN ALONG EXTERIOR DOOR AND CABINET CL…" at bounding box center [167, 139] width 112 height 15
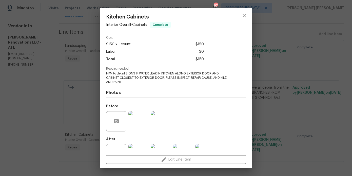
scroll to position [0, 0]
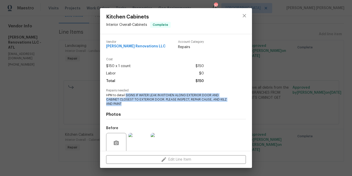
drag, startPoint x: 126, startPoint y: 95, endPoint x: 234, endPoint y: 101, distance: 107.7
click at [234, 101] on div "Repairs needed HPM to detail SIGNS IF WATER LEAK IN KITCHEN ALONG EXTERIOR DOOR…" at bounding box center [176, 97] width 140 height 17
copy span "SIGNS IF WATER LEAK IN KITCHEN ALONG EXTERIOR DOOR AND CABINET CLOSEST TO EXTER…"
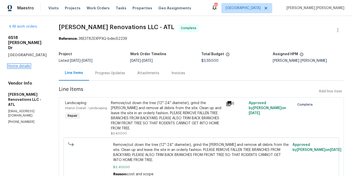
click at [17, 64] on link "Home details" at bounding box center [19, 66] width 22 height 4
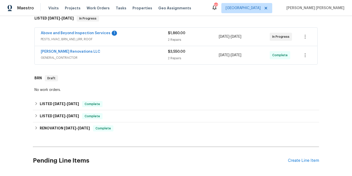
scroll to position [184, 0]
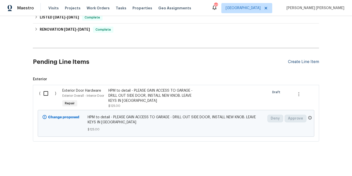
click at [301, 60] on div "Create Line Item" at bounding box center [303, 61] width 31 height 5
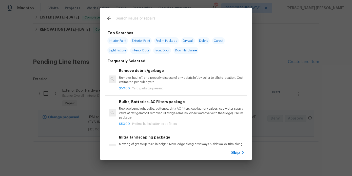
click at [139, 21] on input "text" at bounding box center [169, 19] width 107 height 8
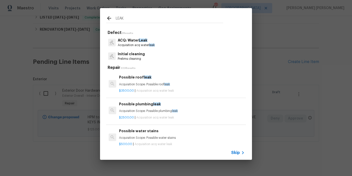
click at [125, 17] on input "LEAK" at bounding box center [169, 19] width 107 height 8
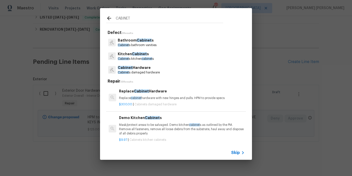
type input "CABINET"
click at [139, 60] on p "Cabinet s kitchen cabinet s" at bounding box center [136, 59] width 36 height 4
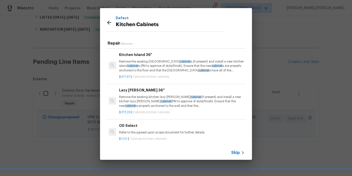
scroll to position [29, 0]
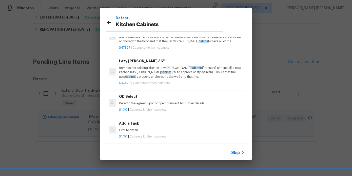
click at [134, 123] on h6 "Add a Task" at bounding box center [181, 123] width 125 height 6
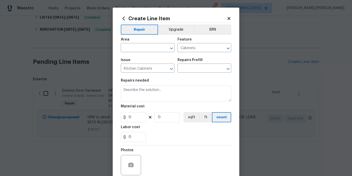
type textarea "HPM to detail"
type input "1"
type input "Add a Task $1.00"
type input "1"
click at [141, 47] on input "text" at bounding box center [140, 48] width 39 height 8
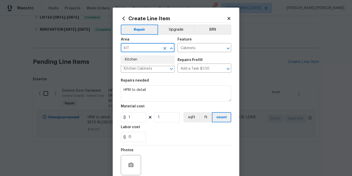
click at [142, 61] on li "Kitchen" at bounding box center [148, 59] width 54 height 8
type input "Kitchen"
click at [133, 165] on icon "button" at bounding box center [130, 164] width 5 height 5
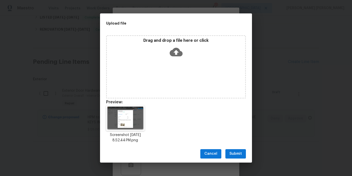
click at [235, 154] on span "Submit" at bounding box center [235, 154] width 12 height 6
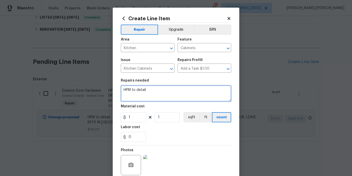
click at [176, 87] on textarea "HPM to detail" at bounding box center [176, 93] width 110 height 16
paste textarea "SIGNS IF WATER LEAK IN KITCHEN ALONG EXTERIOR DOOR AND CABINET CLOSEST TO EXTER…"
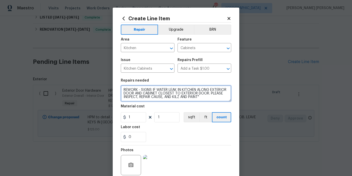
click at [142, 89] on textarea "REWORK - SIGNS IF WATER LEAK IN KITCHEN ALONG EXTERIOR DOOR AND CABINET CLOSEST…" at bounding box center [176, 93] width 110 height 16
click at [204, 90] on textarea "REWORK - PREVIOUS WORK ORDER FOR "SIGNS IF WATER LEAK IN KITCHEN ALONG EXTERIOR…" at bounding box center [176, 93] width 110 height 16
click at [206, 91] on textarea "REWORK - PREVIOUS WORK ORDER FOR "SIGNS IF WATER LEAK IN KITCHEN ALONG EXTERIOR…" at bounding box center [176, 93] width 110 height 16
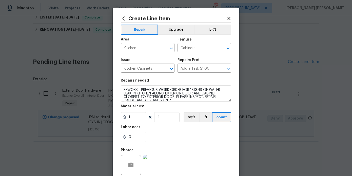
click at [211, 102] on section "Repairs needed REWORK - PREVIOUS WORK ORDER FOR "SIGNS OF WATER LEAK IN KITCHEN…" at bounding box center [176, 110] width 110 height 69
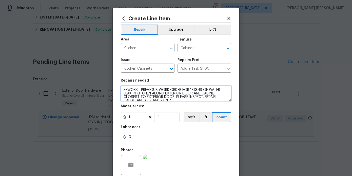
click at [193, 100] on textarea "REWORK - PREVIOUS WORK ORDER FOR "SIGNS OF WATER LEAK IN KITCHEN ALONG EXTERIOR…" at bounding box center [176, 93] width 110 height 16
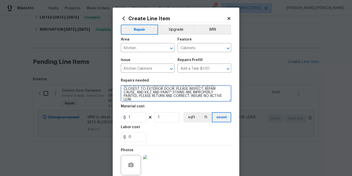
scroll to position [42, 0]
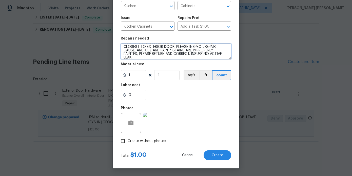
type textarea "REWORK - PREVIOUS WORK ORDER FOR "SIGNS OF WATER LEAK IN KITCHEN ALONG EXTERIOR…"
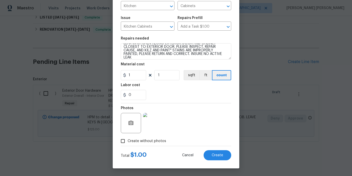
click at [144, 143] on span "Create without photos" at bounding box center [147, 140] width 38 height 5
click at [128, 143] on input "Create without photos" at bounding box center [123, 141] width 10 height 10
click at [160, 141] on span "Create without photos" at bounding box center [147, 140] width 38 height 5
click at [128, 141] on input "Create without photos" at bounding box center [123, 141] width 10 height 10
checkbox input "false"
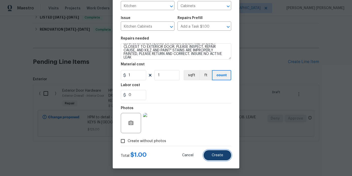
click at [216, 157] on button "Create" at bounding box center [217, 155] width 28 height 10
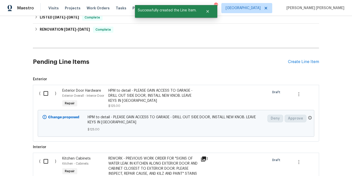
click at [45, 93] on input "checkbox" at bounding box center [47, 93] width 14 height 11
checkbox input "true"
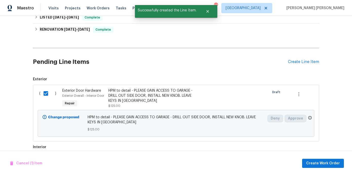
scroll to position [222, 0]
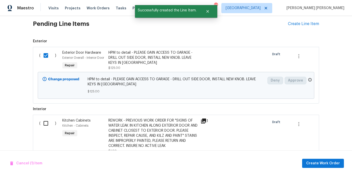
click at [44, 123] on input "checkbox" at bounding box center [47, 123] width 14 height 11
checkbox input "true"
click at [324, 164] on span "Create Work Order" at bounding box center [323, 163] width 34 height 6
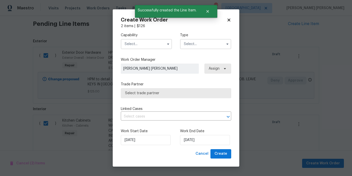
checkbox input "false"
click at [141, 43] on input "text" at bounding box center [146, 44] width 51 height 10
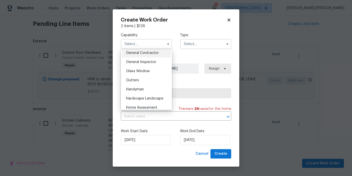
click at [151, 52] on span "General Contractor" at bounding box center [142, 53] width 33 height 4
type input "General Contractor"
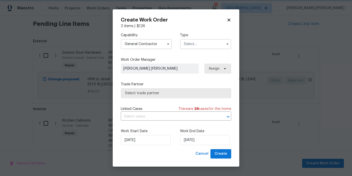
scroll to position [233, 0]
click at [191, 50] on div "Capability General Contractor Type" at bounding box center [176, 41] width 110 height 25
click at [193, 47] on input "text" at bounding box center [205, 44] width 51 height 10
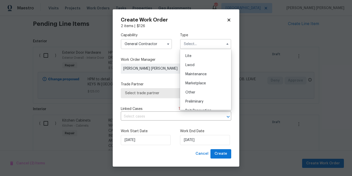
scroll to position [52, 0]
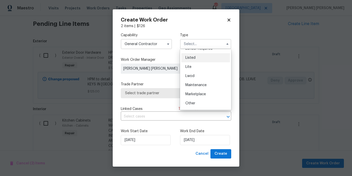
click at [193, 58] on span "Listed" at bounding box center [190, 58] width 10 height 4
type input "Listed"
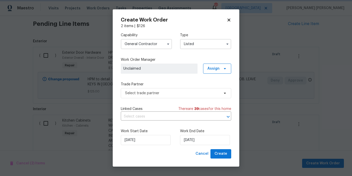
scroll to position [0, 0]
click at [216, 70] on span "Assign" at bounding box center [213, 68] width 12 height 5
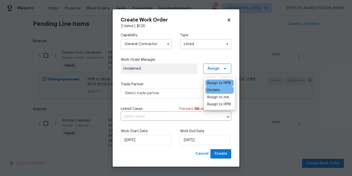
click at [213, 82] on div "Assign to HPM" at bounding box center [219, 82] width 24 height 5
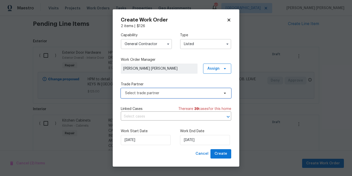
click at [182, 97] on span "Select trade partner" at bounding box center [176, 93] width 110 height 10
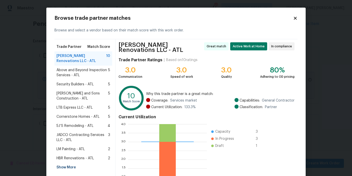
scroll to position [47, 0]
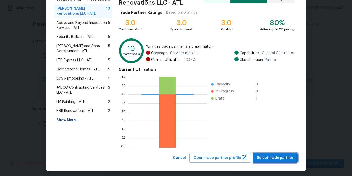
click at [277, 157] on span "Select trade partner" at bounding box center [275, 158] width 37 height 6
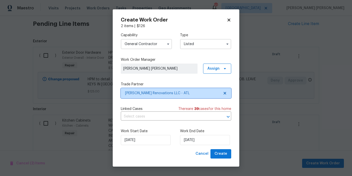
scroll to position [0, 0]
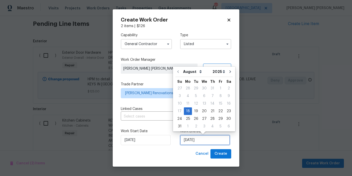
click at [199, 139] on input "8/18/2025" at bounding box center [205, 140] width 50 height 10
click at [200, 110] on div "20" at bounding box center [204, 111] width 8 height 7
type input "8/20/2025"
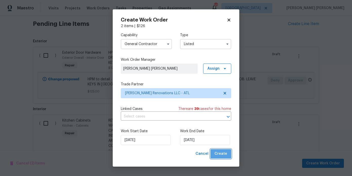
click at [222, 156] on span "Create" at bounding box center [220, 154] width 13 height 6
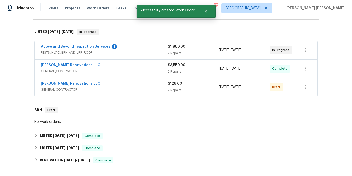
scroll to position [58, 0]
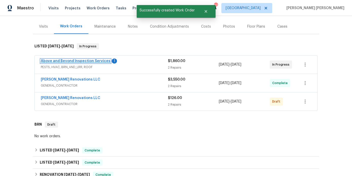
click at [81, 61] on link "Above and Beyond Inspection Services" at bounding box center [76, 61] width 70 height 4
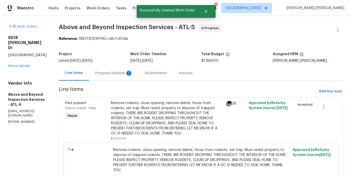
click at [133, 74] on div "Progress Updates 1" at bounding box center [113, 73] width 37 height 5
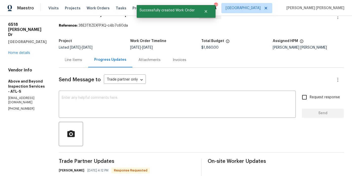
scroll to position [44, 0]
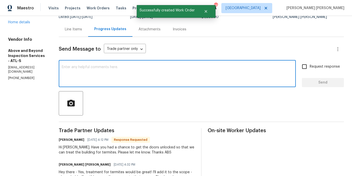
click at [135, 76] on textarea at bounding box center [177, 74] width 231 height 18
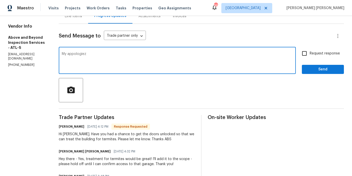
scroll to position [58, 0]
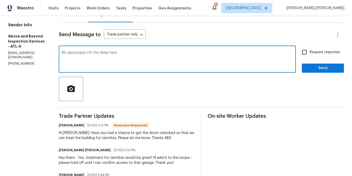
click at [91, 54] on textarea "My appologies for the delay here" at bounding box center [177, 60] width 231 height 18
click at [147, 56] on textarea "My apologies for the delay here" at bounding box center [177, 60] width 231 height 18
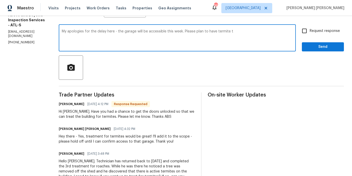
scroll to position [76, 0]
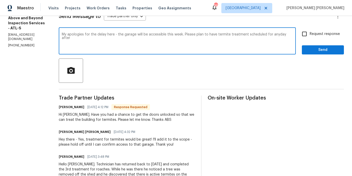
drag, startPoint x: 215, startPoint y: 40, endPoint x: 202, endPoint y: 38, distance: 12.5
click at [202, 38] on textarea "My apologies for the delay here - the garage will be accessible this week. Plea…" at bounding box center [177, 42] width 231 height 18
drag, startPoint x: 202, startPoint y: 39, endPoint x: 185, endPoint y: 33, distance: 18.3
click at [185, 33] on textarea "My apologies for the delay here - the garage will be accessible this week. Plea…" at bounding box center [177, 42] width 231 height 18
click at [193, 48] on textarea "My apologies for the delay here - the garage will be accessible by end of day W…" at bounding box center [177, 42] width 231 height 18
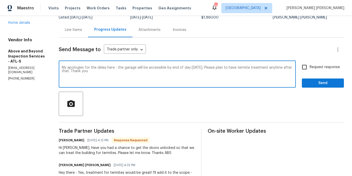
scroll to position [43, 0]
type textarea "My apologies for the delay here - the garage will be accessible by end of day W…"
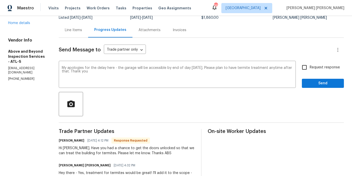
click at [311, 66] on span "Request response" at bounding box center [324, 67] width 30 height 5
click at [309, 66] on input "Request response" at bounding box center [304, 67] width 11 height 11
checkbox input "true"
click at [315, 82] on span "Send" at bounding box center [323, 83] width 34 height 6
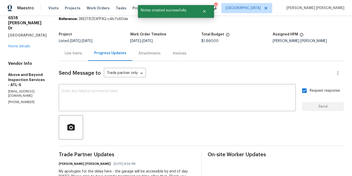
scroll to position [17, 0]
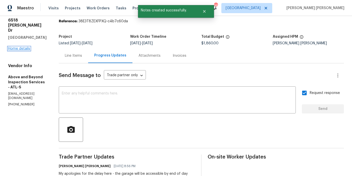
click at [22, 47] on link "Home details" at bounding box center [19, 49] width 22 height 4
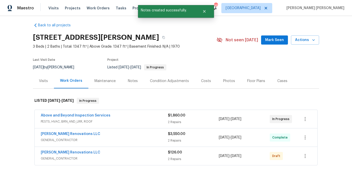
scroll to position [12, 0]
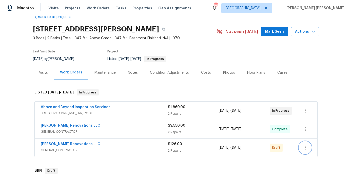
click at [304, 145] on icon "button" at bounding box center [305, 147] width 6 height 6
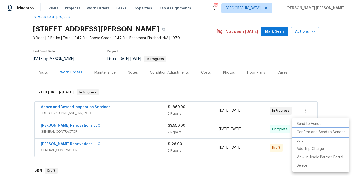
click at [302, 132] on li "Confirm and Send to Vendor" at bounding box center [320, 132] width 56 height 8
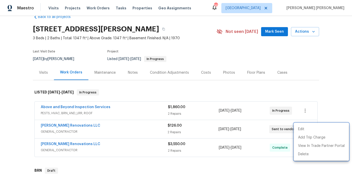
click at [79, 143] on div at bounding box center [176, 88] width 352 height 176
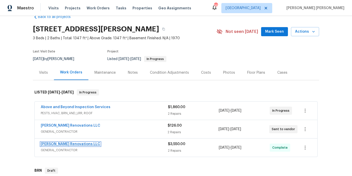
click at [71, 143] on link "[PERSON_NAME] Renovations LLC" at bounding box center [70, 144] width 59 height 4
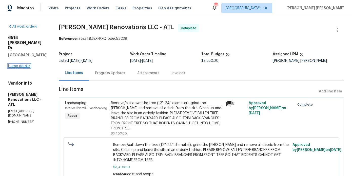
click at [25, 64] on link "Home details" at bounding box center [19, 66] width 22 height 4
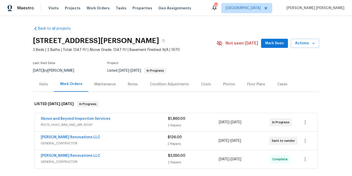
click at [134, 90] on div "Notes" at bounding box center [133, 84] width 22 height 15
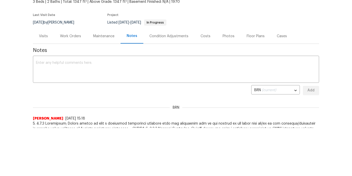
scroll to position [53, 0]
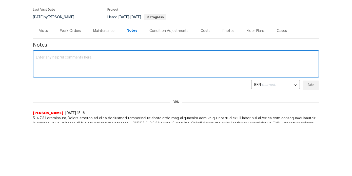
click at [128, 65] on textarea at bounding box center [176, 65] width 280 height 18
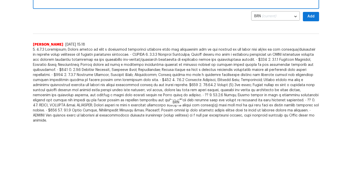
scroll to position [71, 0]
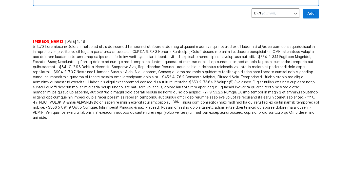
type textarea "WO created for Aseem Renovation to gain access to garage."
click at [311, 17] on button "Add" at bounding box center [311, 13] width 16 height 9
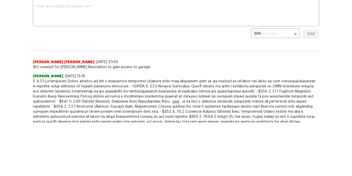
scroll to position [0, 0]
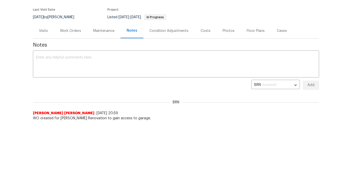
click at [74, 33] on div "Work Orders" at bounding box center [70, 30] width 21 height 5
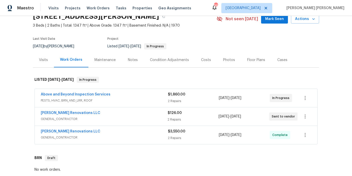
scroll to position [36, 0]
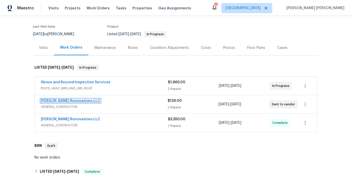
click at [68, 100] on link "[PERSON_NAME] Renovations LLC" at bounding box center [70, 101] width 59 height 4
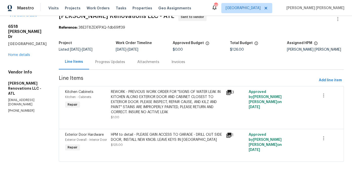
scroll to position [16, 0]
click at [319, 89] on button "button" at bounding box center [323, 95] width 12 height 12
click at [283, 82] on div at bounding box center [176, 88] width 352 height 176
click at [277, 76] on span "Line Items" at bounding box center [188, 80] width 258 height 9
click at [117, 54] on div "Progress Updates" at bounding box center [110, 61] width 42 height 15
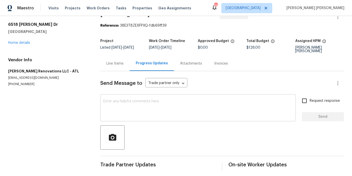
scroll to position [12, 0]
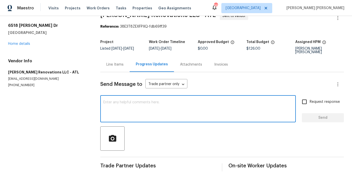
click at [123, 104] on textarea at bounding box center [197, 109] width 189 height 18
type textarea "P"
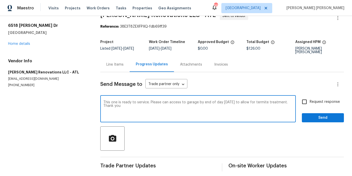
type textarea "This one is ready to service. Please can access to garage by end of day Wednesd…"
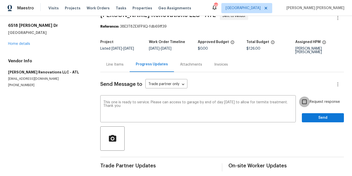
click at [304, 96] on input "Request response" at bounding box center [304, 101] width 11 height 11
checkbox input "true"
click at [313, 115] on span "Send" at bounding box center [323, 118] width 34 height 6
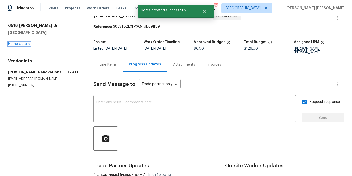
click at [23, 45] on link "Home details" at bounding box center [19, 44] width 22 height 4
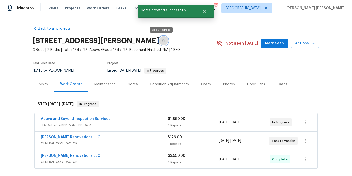
click at [159, 41] on button "button" at bounding box center [163, 40] width 9 height 9
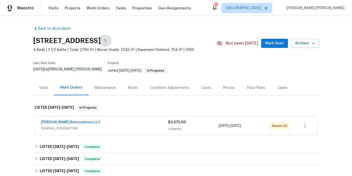
click at [107, 42] on icon "button" at bounding box center [105, 40] width 3 height 3
click at [302, 44] on span "Actions" at bounding box center [305, 43] width 20 height 6
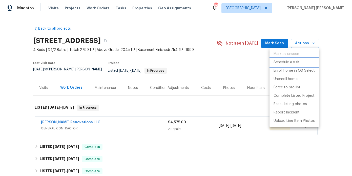
click at [284, 61] on p "Schedule a visit" at bounding box center [286, 62] width 26 height 5
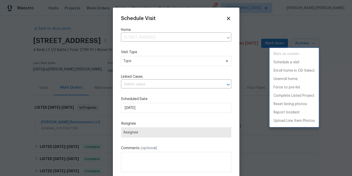
click at [132, 61] on div at bounding box center [176, 88] width 352 height 176
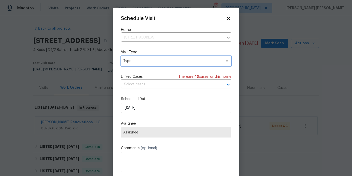
click at [132, 63] on span "Type" at bounding box center [176, 61] width 110 height 10
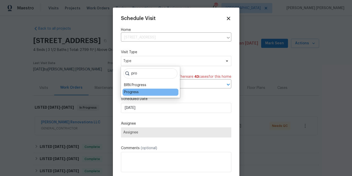
type input "pro"
click at [134, 93] on div "Progress" at bounding box center [131, 92] width 15 height 5
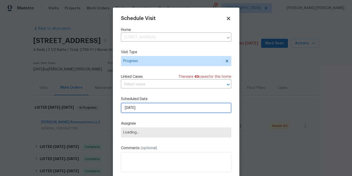
click at [135, 105] on input "[DATE]" at bounding box center [176, 108] width 110 height 10
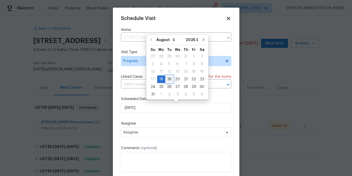
click at [169, 78] on div "19" at bounding box center [169, 79] width 8 height 7
type input "[DATE]"
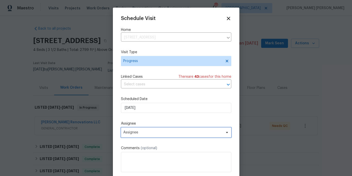
click at [131, 136] on span "Assignee" at bounding box center [176, 132] width 110 height 10
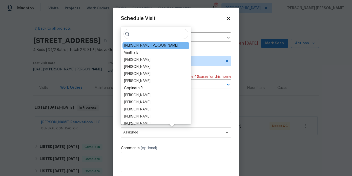
click at [144, 42] on div "[PERSON_NAME] [PERSON_NAME]" at bounding box center [155, 45] width 67 height 7
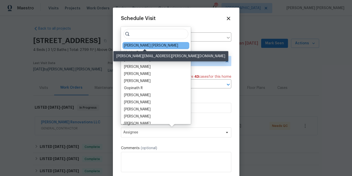
click at [144, 43] on div "[PERSON_NAME] [PERSON_NAME]" at bounding box center [151, 45] width 54 height 5
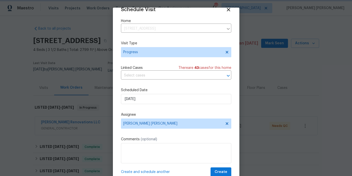
scroll to position [16, 0]
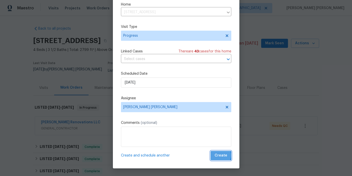
click at [217, 155] on span "Create" at bounding box center [221, 155] width 13 height 6
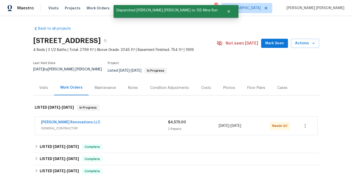
scroll to position [0, 0]
click at [42, 85] on div "Visits" at bounding box center [43, 87] width 9 height 5
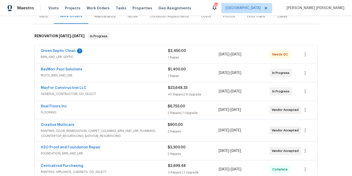
scroll to position [72, 0]
click at [71, 86] on link "MayFor Construction LLC" at bounding box center [64, 88] width 46 height 4
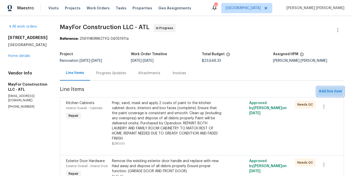
click at [317, 88] on button "Add line item" at bounding box center [329, 91] width 27 height 9
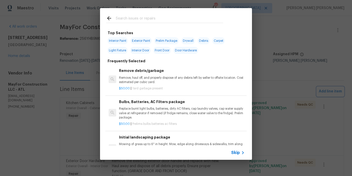
click at [281, 40] on div "Top Searches Interior Paint Exterior Paint Prelim Package Drywall Debris Carpet…" at bounding box center [176, 84] width 352 height 168
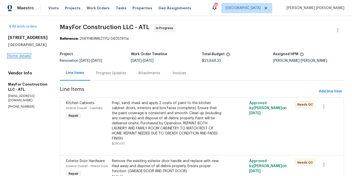
click at [24, 54] on link "Home details" at bounding box center [19, 56] width 22 height 4
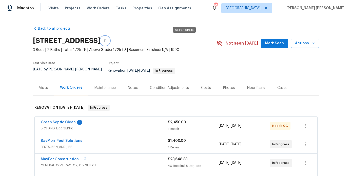
click at [110, 42] on button "button" at bounding box center [104, 40] width 9 height 9
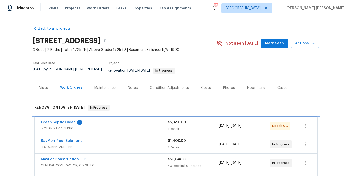
click at [100, 109] on div "RENOVATION 7/31/25 - 8/20/25 In Progress" at bounding box center [176, 107] width 286 height 16
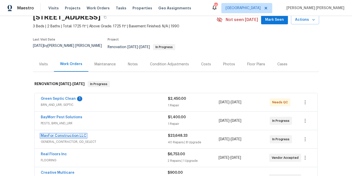
click at [74, 134] on link "MayFor Construction LLC" at bounding box center [64, 136] width 46 height 4
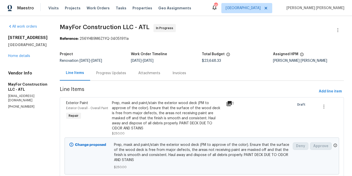
click at [120, 75] on div "Progress Updates" at bounding box center [111, 73] width 30 height 5
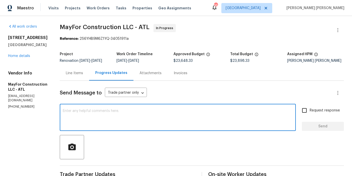
click at [123, 118] on textarea at bounding box center [178, 118] width 230 height 18
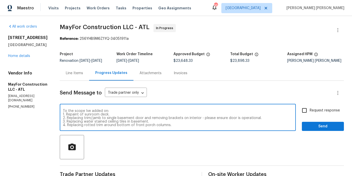
click at [98, 120] on textarea "To the scope Ive added on: 1. Repaint of sunroom deck. 2. Replacing trim/jamb t…" at bounding box center [178, 118] width 230 height 18
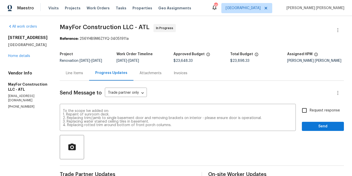
drag, startPoint x: 178, startPoint y: 131, endPoint x: 63, endPoint y: 108, distance: 117.4
click at [63, 108] on div "All work orders 125 Johnsons Walk Stockbridge, GA 30281 Home details Vendor Inf…" at bounding box center [176, 165] width 352 height 298
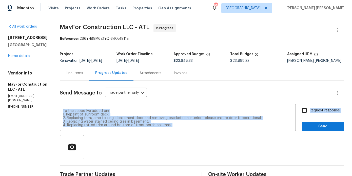
drag, startPoint x: 68, startPoint y: 114, endPoint x: 166, endPoint y: 140, distance: 101.9
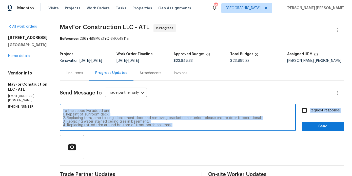
click at [194, 122] on textarea "To the scope Ive added on: 1. Repaint of sunroom deck. 2. Replacing trim/jamb t…" at bounding box center [178, 118] width 230 height 18
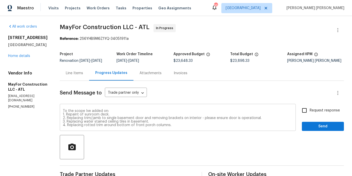
drag, startPoint x: 176, startPoint y: 130, endPoint x: 71, endPoint y: 121, distance: 105.2
click at [71, 121] on div "To the scope Ive added on: 1. Repaint of sunroom deck. 2. Replacing trim/jamb t…" at bounding box center [178, 118] width 236 height 26
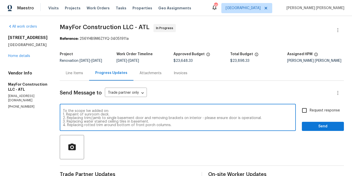
drag, startPoint x: 175, startPoint y: 130, endPoint x: 69, endPoint y: 105, distance: 109.1
click at [185, 127] on textarea "To the scope Ive added on: 1. Repaint of sunroom deck. 2. Replacing trim/jamb t…" at bounding box center [178, 118] width 230 height 18
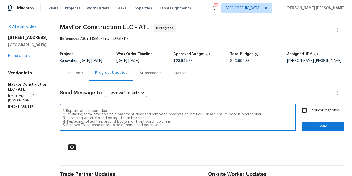
scroll to position [11, 0]
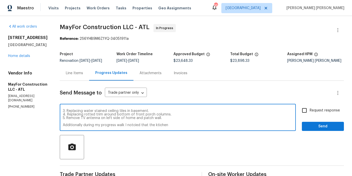
click at [135, 127] on textarea "To the scope Ive added on: 1. Repaint of sunroom deck. 2. Replacing trim/jamb t…" at bounding box center [178, 118] width 230 height 18
click at [166, 127] on textarea "To the scope Ive added on: 1. Repaint of sunroom deck. 2. Replacing trim/jamb t…" at bounding box center [178, 118] width 230 height 18
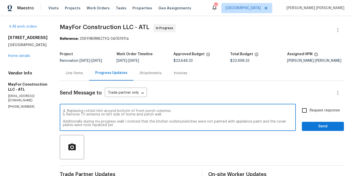
click at [132, 125] on textarea "To the scope Ive added on: 1. Repaint of sunroom deck. 2. Replacing trim/jamb t…" at bounding box center [178, 118] width 230 height 18
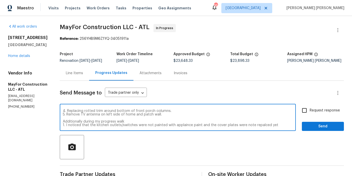
scroll to position [23, 0]
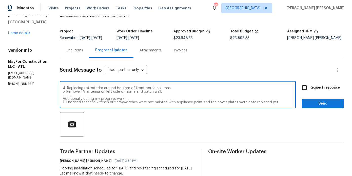
click at [284, 104] on textarea "To the scope Ive added on: 1. Repaint of sunroom deck. 2. Replacing trim/jamb t…" at bounding box center [178, 95] width 230 height 18
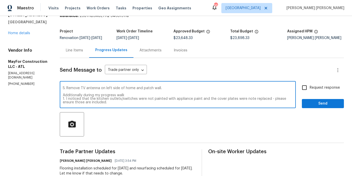
scroll to position [21, 0]
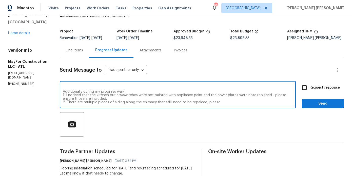
click at [177, 104] on textarea "To the scope Ive added on: 1. Repaint of sunroom deck. 2. Replacing trim/jamb t…" at bounding box center [178, 95] width 230 height 18
click at [202, 104] on textarea "To the scope Ive added on: 1. Repaint of sunroom deck. 2. Replacing trim/jamb t…" at bounding box center [178, 95] width 230 height 18
click at [237, 104] on textarea "To the scope Ive added on: 1. Repaint of sunroom deck. 2. Replacing trim/jamb t…" at bounding box center [178, 95] width 230 height 18
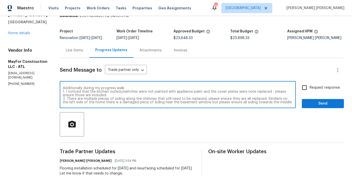
scroll to position [28, 0]
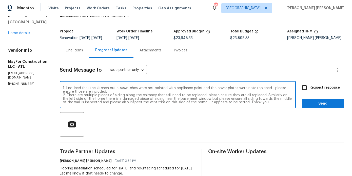
type textarea "To the scope Ive added on: 1. Repaint of sunroom deck. 2. Replacing trim/jamb t…"
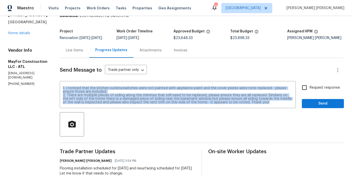
drag, startPoint x: 281, startPoint y: 108, endPoint x: 69, endPoint y: 85, distance: 213.5
click at [69, 85] on div "Send Message to Trade partner only Trade partner only ​ To the scope Ive added …" at bounding box center [202, 170] width 284 height 225
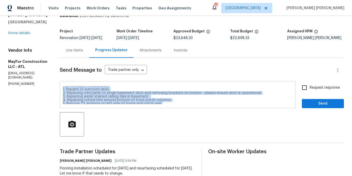
scroll to position [0, 0]
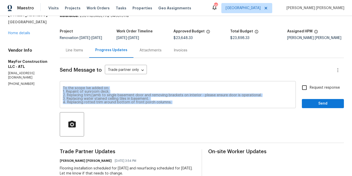
copy div "To the scope Ive added on: 1. Repaint of sunroom deck. 2. Replacing trim/jamb t…"
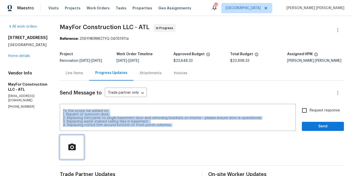
click at [75, 150] on icon "button" at bounding box center [71, 146] width 7 height 7
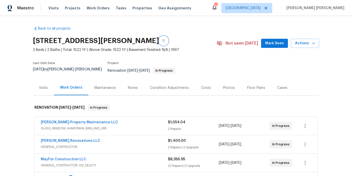
click at [166, 44] on button "button" at bounding box center [163, 40] width 9 height 9
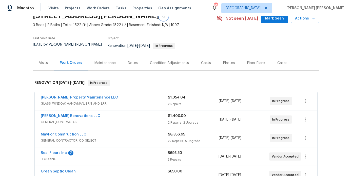
scroll to position [37, 0]
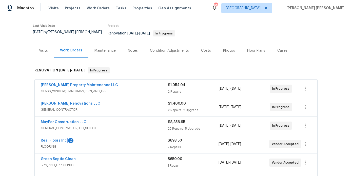
click at [52, 139] on link "Real Floors Inc" at bounding box center [54, 141] width 26 height 4
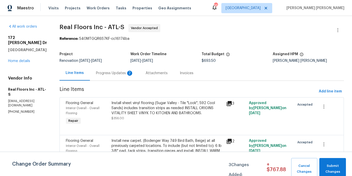
click at [118, 76] on div "Progress Updates 2" at bounding box center [115, 73] width 50 height 15
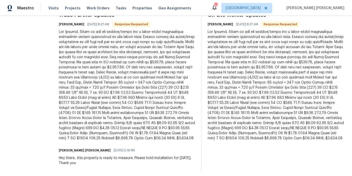
scroll to position [163, 0]
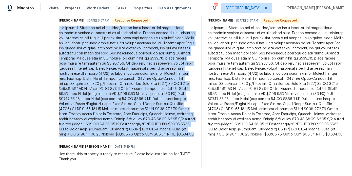
drag, startPoint x: 100, startPoint y: 135, endPoint x: 60, endPoint y: 28, distance: 114.0
click at [60, 28] on div at bounding box center [127, 81] width 136 height 111
copy div "Hey Marcos, Below is the pdf layout/quote for a sheet-vinyl replacement includi…"
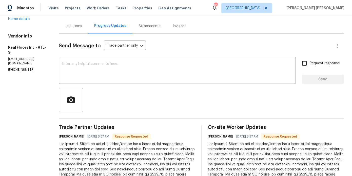
click at [76, 24] on div "Line Items" at bounding box center [73, 26] width 17 height 5
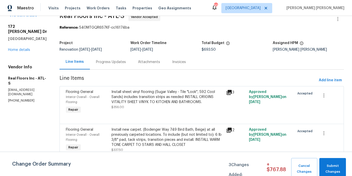
scroll to position [12, 0]
click at [328, 80] on span "Add line item" at bounding box center [330, 80] width 23 height 6
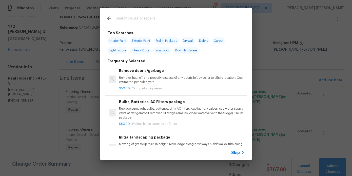
click at [144, 19] on input "text" at bounding box center [169, 19] width 107 height 8
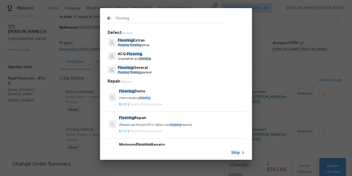
type input "Flooring"
click at [139, 45] on span "flooring" at bounding box center [135, 45] width 11 height 3
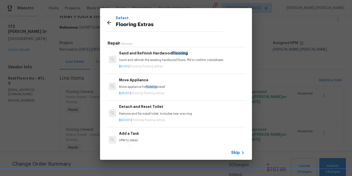
scroll to position [85, 0]
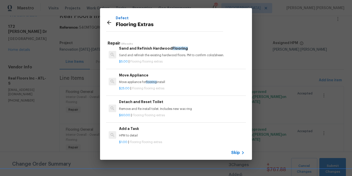
click at [135, 139] on div "$1.00 | Flooring flooring extras" at bounding box center [181, 141] width 125 height 6
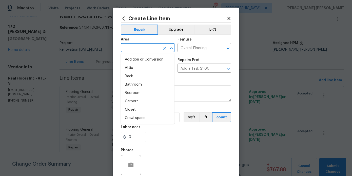
click at [129, 49] on input "text" at bounding box center [140, 48] width 39 height 8
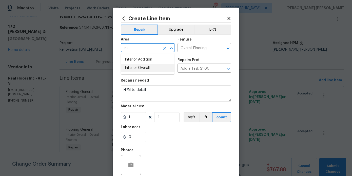
click at [137, 68] on li "Interior Overall" at bounding box center [148, 68] width 54 height 8
type input "Interior Overall"
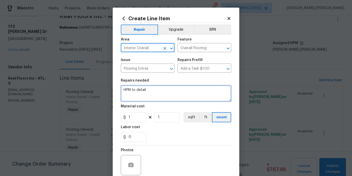
click at [136, 91] on textarea "HPM to detail" at bounding box center [176, 93] width 110 height 16
paste textarea "Hey Marcos, Below is the pdf layout/quote for a sheet-vinyl replacement includi…"
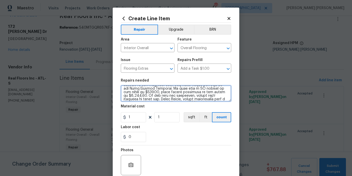
scroll to position [27, 0]
type textarea "CHANGE ORDER: Hey Marcos, Below is the pdf layout/quote for a sheet-vinyl repla…"
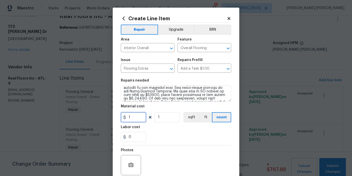
click at [139, 118] on input "1" at bounding box center [133, 117] width 25 height 10
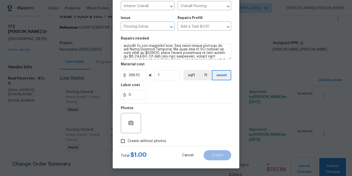
type input "396.1"
click at [157, 144] on label "Create without photos" at bounding box center [142, 141] width 48 height 10
click at [128, 144] on input "Create without photos" at bounding box center [123, 141] width 10 height 10
checkbox input "true"
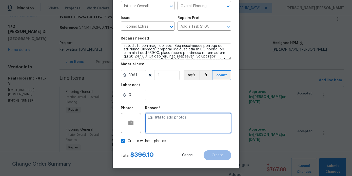
click at [179, 122] on textarea at bounding box center [188, 123] width 86 height 20
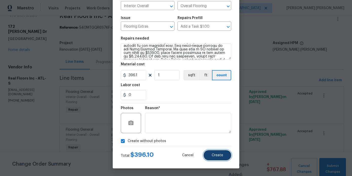
click at [216, 154] on span "Create" at bounding box center [216, 155] width 11 height 4
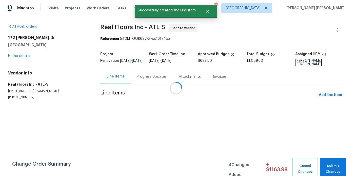
scroll to position [0, 0]
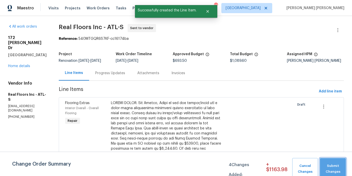
click at [336, 166] on span "Submit Changes" at bounding box center [332, 169] width 21 height 12
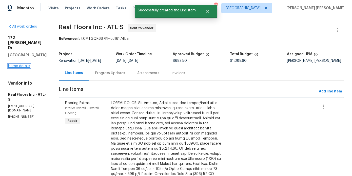
click at [19, 64] on link "Home details" at bounding box center [19, 66] width 22 height 4
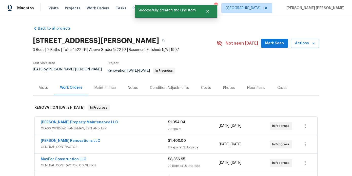
scroll to position [12, 0]
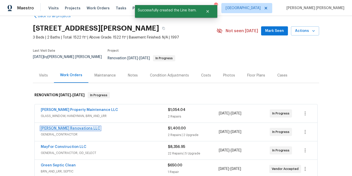
click at [64, 126] on link "[PERSON_NAME] Renovations LLC" at bounding box center [70, 128] width 59 height 4
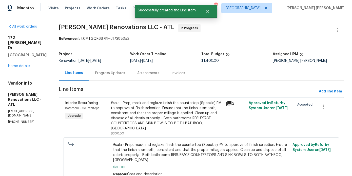
click at [118, 71] on div "Progress Updates" at bounding box center [110, 73] width 30 height 5
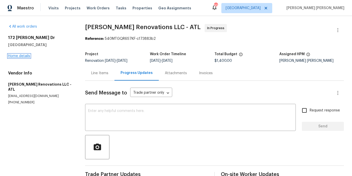
click at [21, 55] on link "Home details" at bounding box center [19, 56] width 22 height 4
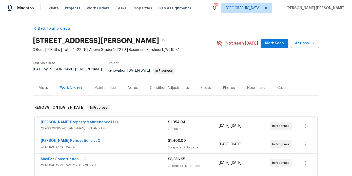
click at [132, 86] on div "Notes" at bounding box center [133, 87] width 10 height 5
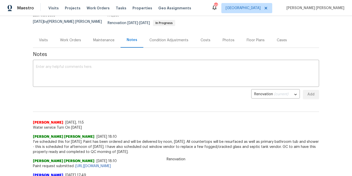
scroll to position [48, 0]
click at [121, 72] on textarea at bounding box center [176, 74] width 280 height 18
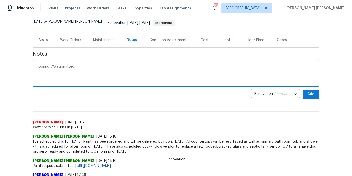
paste textarea "Hey Marcos, Below is the pdf layout/quote for a sheet-vinyl replacement includi…"
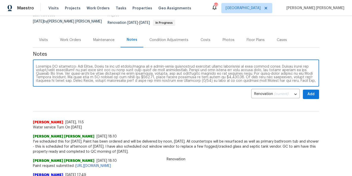
scroll to position [21, 0]
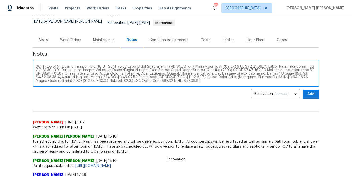
type textarea "Flooring CO submitted: Hey Marcos, Below is the pdf layout/quote for a sheet-vi…"
click at [315, 92] on button "Add" at bounding box center [311, 94] width 16 height 9
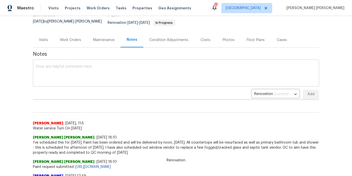
scroll to position [0, 0]
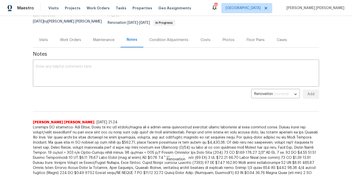
click at [73, 39] on div "Work Orders" at bounding box center [70, 39] width 21 height 5
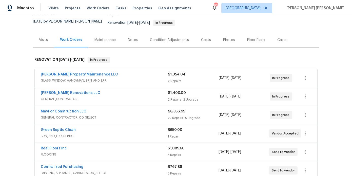
click at [133, 40] on div "Notes" at bounding box center [133, 39] width 22 height 15
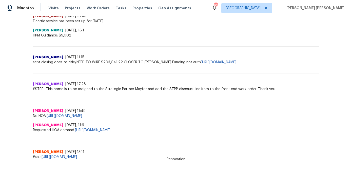
scroll to position [440, 0]
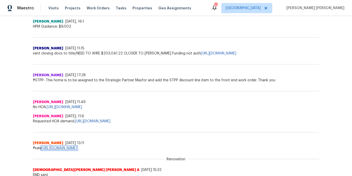
click at [77, 146] on link "https://docs.google.com/spreadsheets/d/1mef1sMy_wzMH-a5YcNNNfu8szcDvLaOK3a-RJ-L…" at bounding box center [58, 148] width 35 height 4
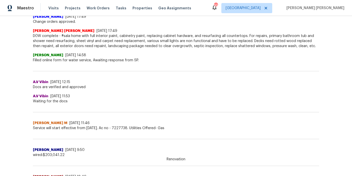
scroll to position [0, 0]
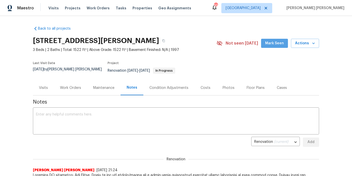
click at [277, 44] on span "Mark Seen" at bounding box center [274, 43] width 19 height 6
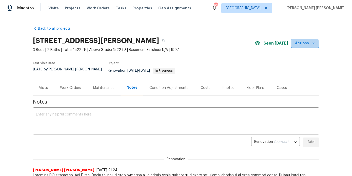
click at [301, 47] on button "Actions" at bounding box center [305, 43] width 28 height 9
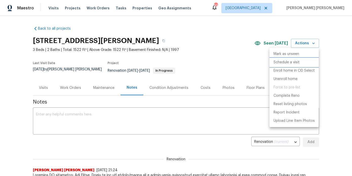
click at [290, 63] on p "Schedule a visit" at bounding box center [286, 62] width 26 height 5
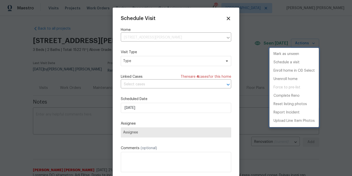
click at [135, 60] on div at bounding box center [176, 88] width 352 height 176
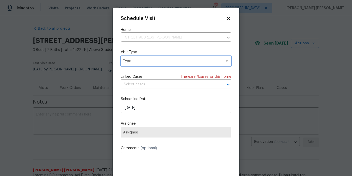
click at [135, 60] on span "Type" at bounding box center [172, 60] width 98 height 5
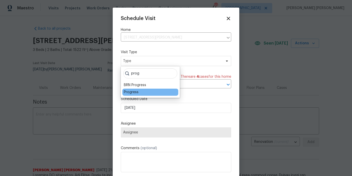
type input "prog"
click at [137, 92] on div "Progress" at bounding box center [131, 92] width 15 height 5
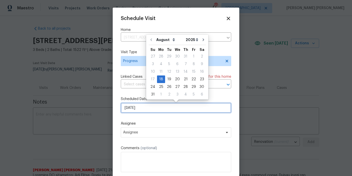
click at [130, 112] on input "8/18/2025" at bounding box center [176, 108] width 110 height 10
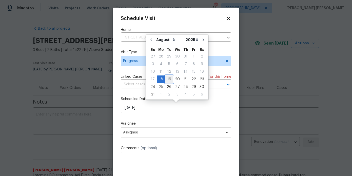
click at [169, 81] on div "19" at bounding box center [169, 79] width 8 height 7
type input "8/19/2025"
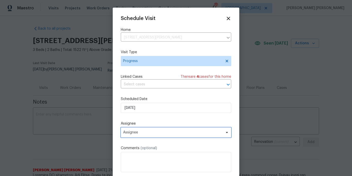
click at [147, 130] on span "Assignee" at bounding box center [176, 132] width 110 height 10
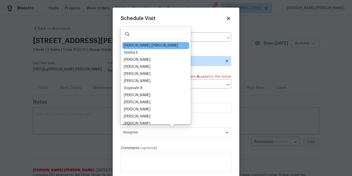
click at [138, 46] on div "[PERSON_NAME] [PERSON_NAME]" at bounding box center [151, 45] width 54 height 5
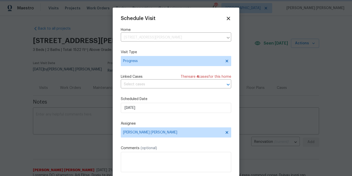
scroll to position [9, 0]
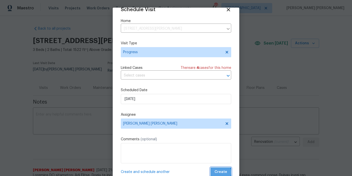
click at [220, 172] on span "Create" at bounding box center [220, 172] width 13 height 6
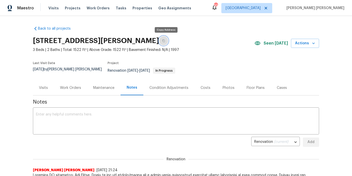
click at [167, 40] on button "button" at bounding box center [163, 40] width 9 height 9
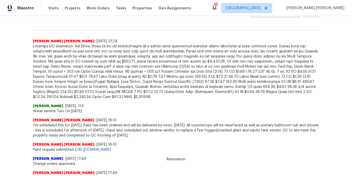
scroll to position [0, 0]
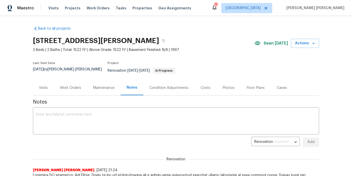
click at [64, 86] on div "Work Orders" at bounding box center [70, 87] width 21 height 5
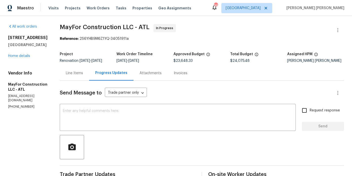
click at [86, 79] on div "Line Items" at bounding box center [74, 73] width 29 height 15
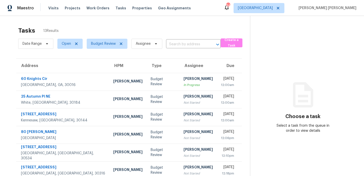
scroll to position [87, 0]
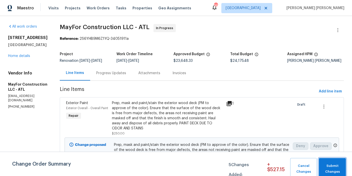
click at [334, 165] on span "Submit Changes" at bounding box center [332, 169] width 22 height 12
click at [338, 173] on span "Submit Changes" at bounding box center [332, 169] width 22 height 12
click at [335, 168] on span "Submit Changes" at bounding box center [332, 169] width 22 height 12
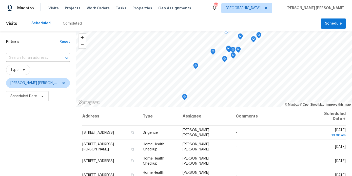
scroll to position [66, 0]
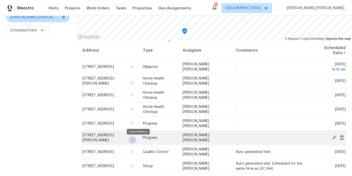
click at [134, 140] on icon "button" at bounding box center [132, 139] width 3 height 3
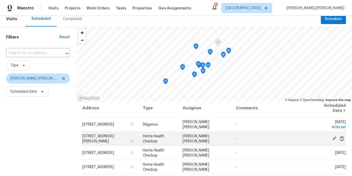
scroll to position [4, 0]
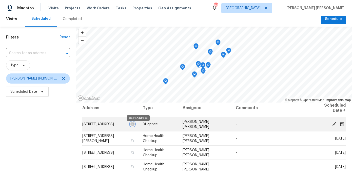
click at [134, 125] on icon "button" at bounding box center [132, 123] width 3 height 3
